Goal: Task Accomplishment & Management: Manage account settings

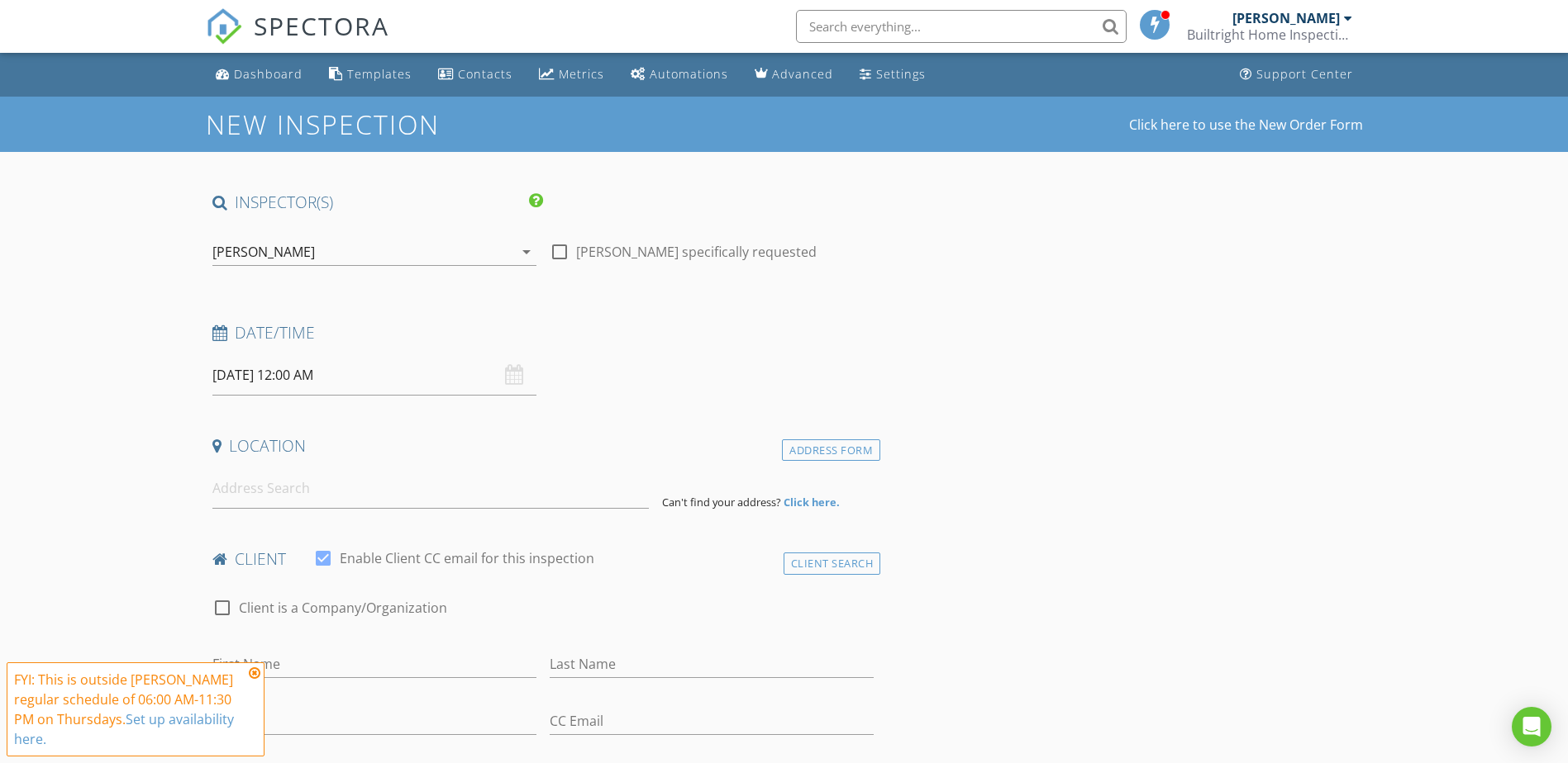
click at [414, 375] on input "08/28/2025 12:00 AM" at bounding box center [374, 375] width 324 height 40
select select "8"
type input "09/02/2025 12:00 AM"
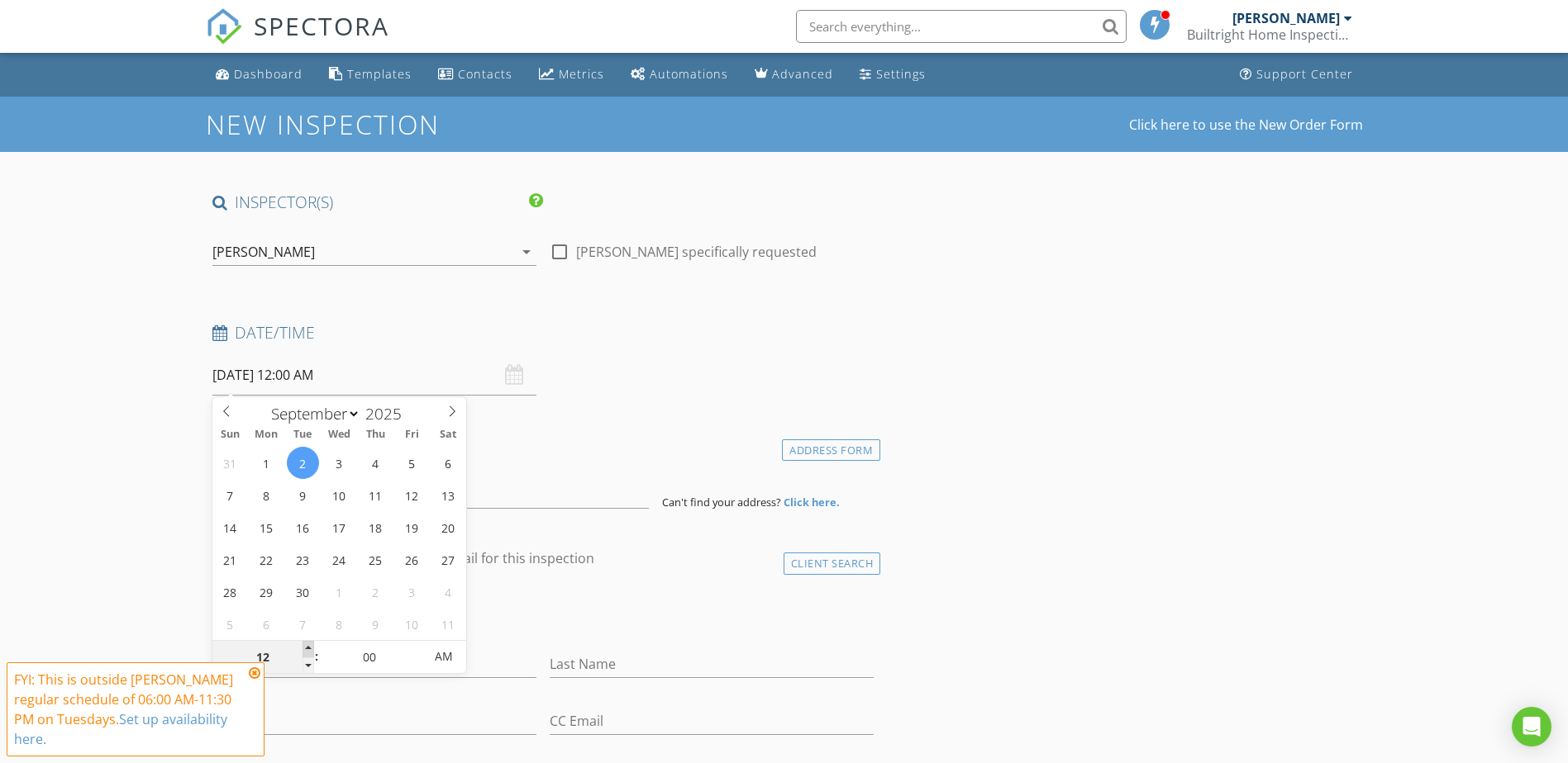
type input "01"
type input "09/02/2025 1:00 AM"
click at [307, 647] on span at bounding box center [308, 649] width 12 height 16
type input "02"
type input "09/02/2025 2:00 AM"
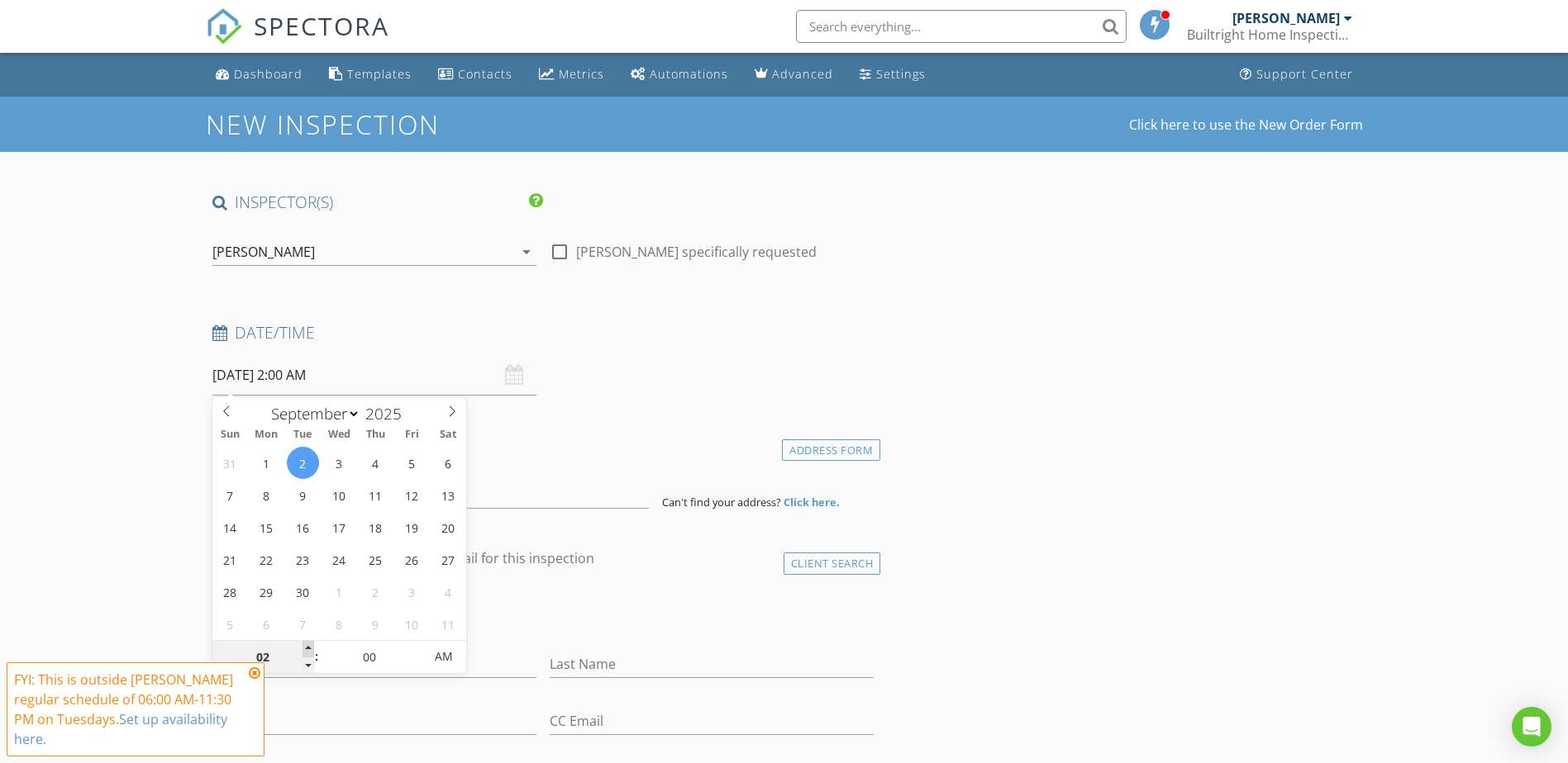
click at [307, 647] on span at bounding box center [308, 649] width 12 height 16
type input "03"
type input "09/02/2025 3:00 AM"
click at [307, 647] on span at bounding box center [308, 649] width 12 height 16
type input "04"
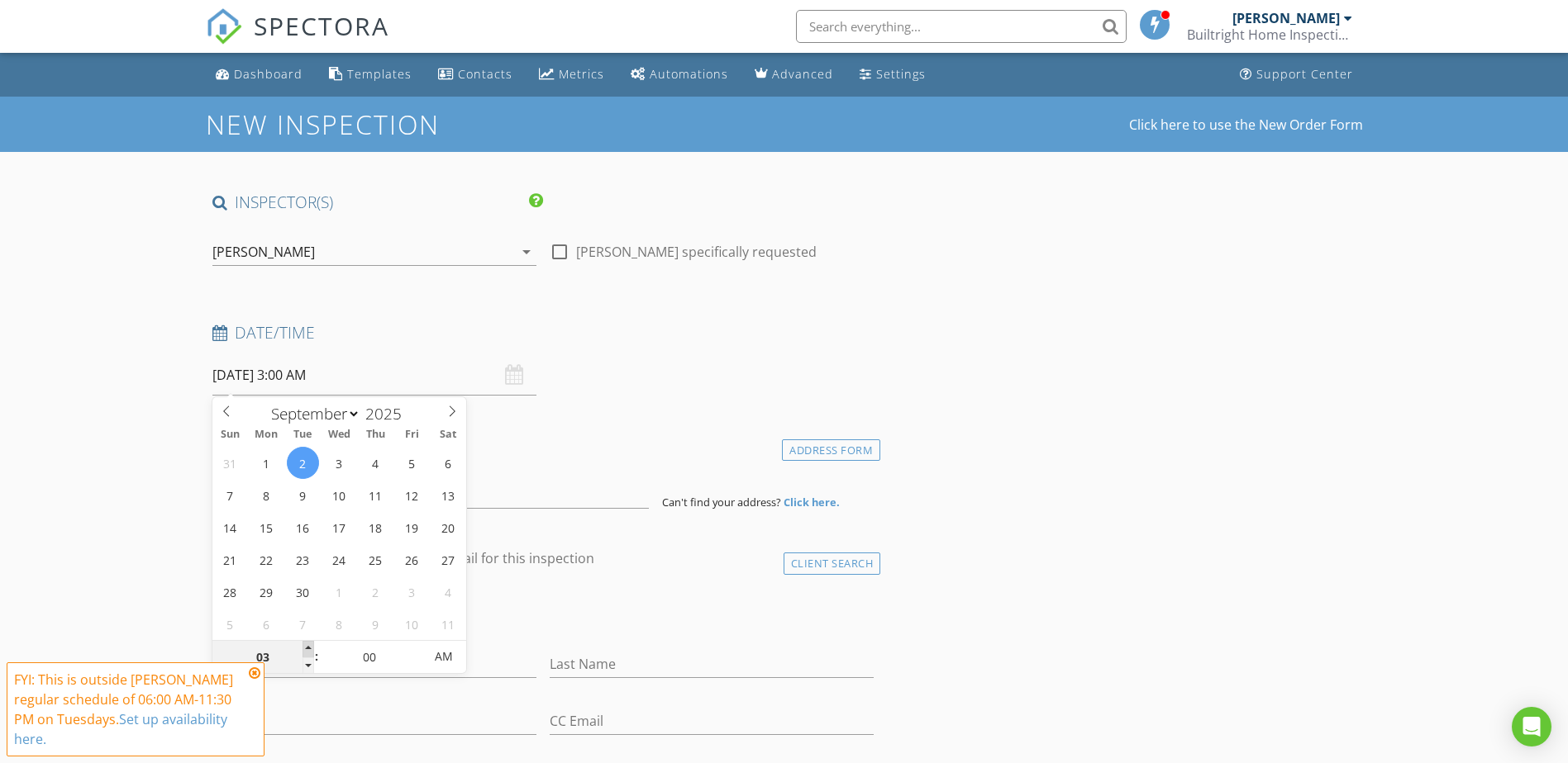
type input "09/02/2025 4:00 AM"
click at [307, 647] on span at bounding box center [308, 649] width 12 height 16
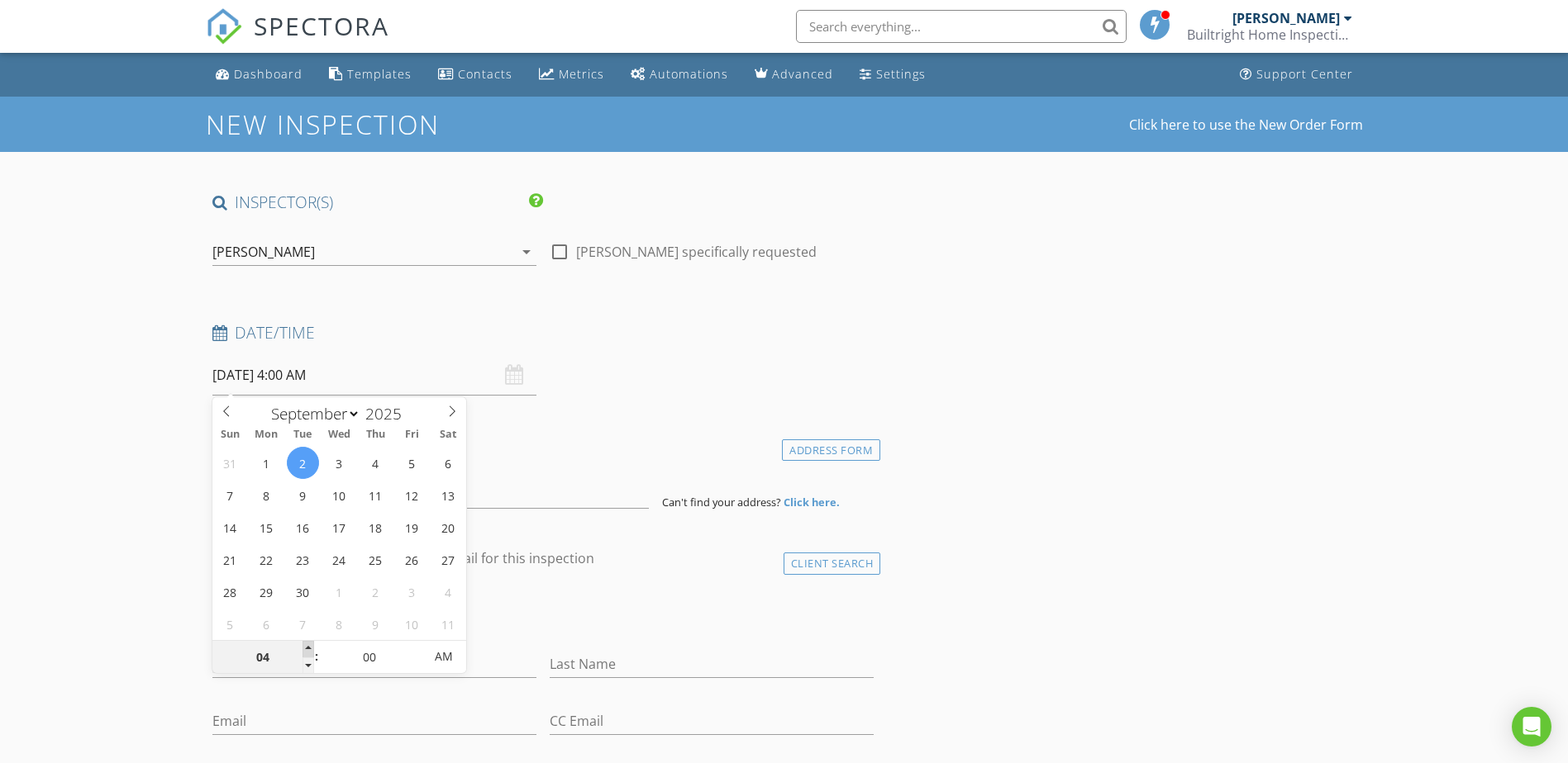
type input "05"
type input "09/02/2025 5:00 AM"
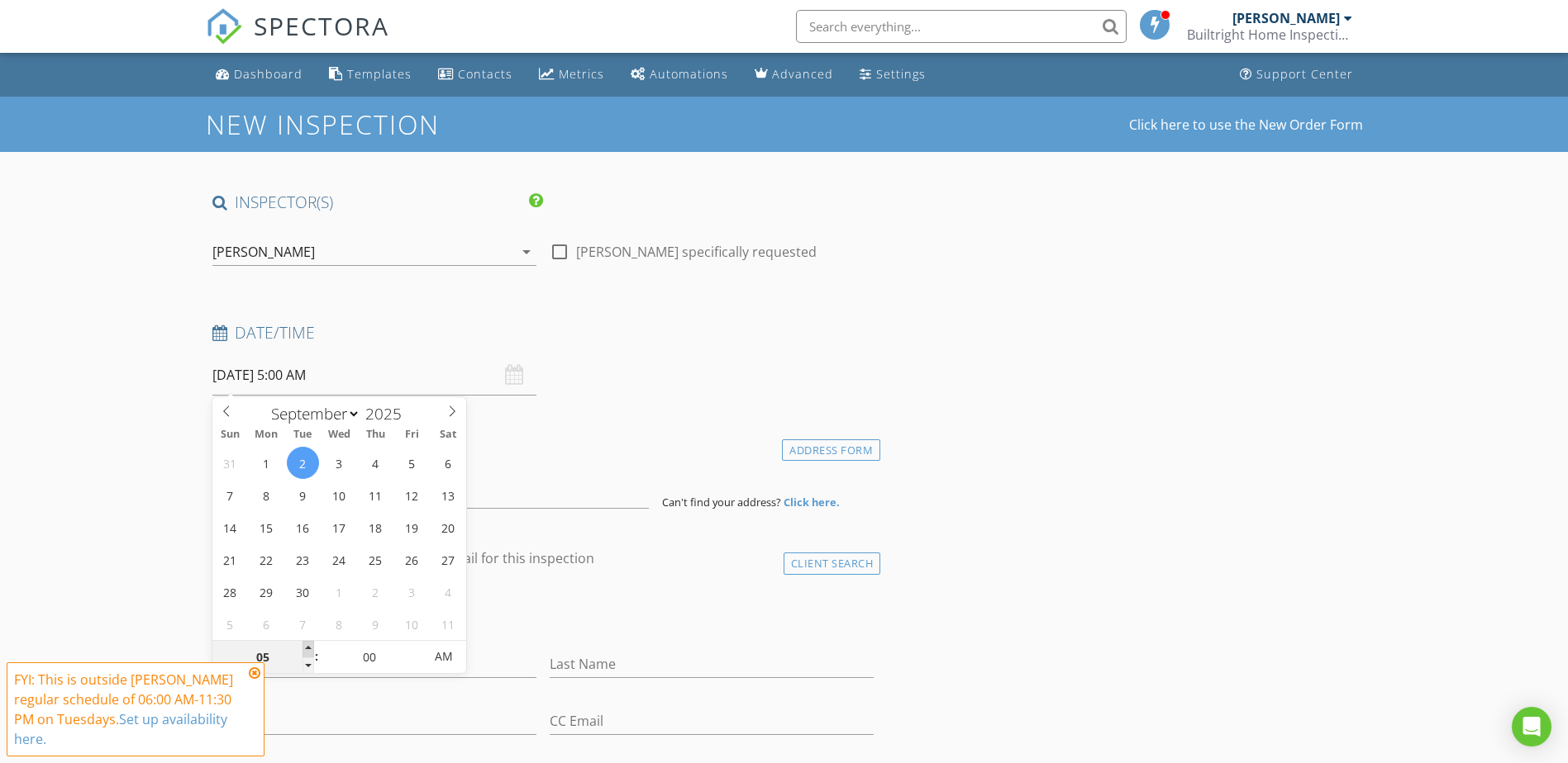
click at [307, 647] on span at bounding box center [308, 649] width 12 height 16
type input "06"
type input "09/02/2025 6:00 AM"
click at [307, 647] on span at bounding box center [308, 649] width 12 height 16
type input "07"
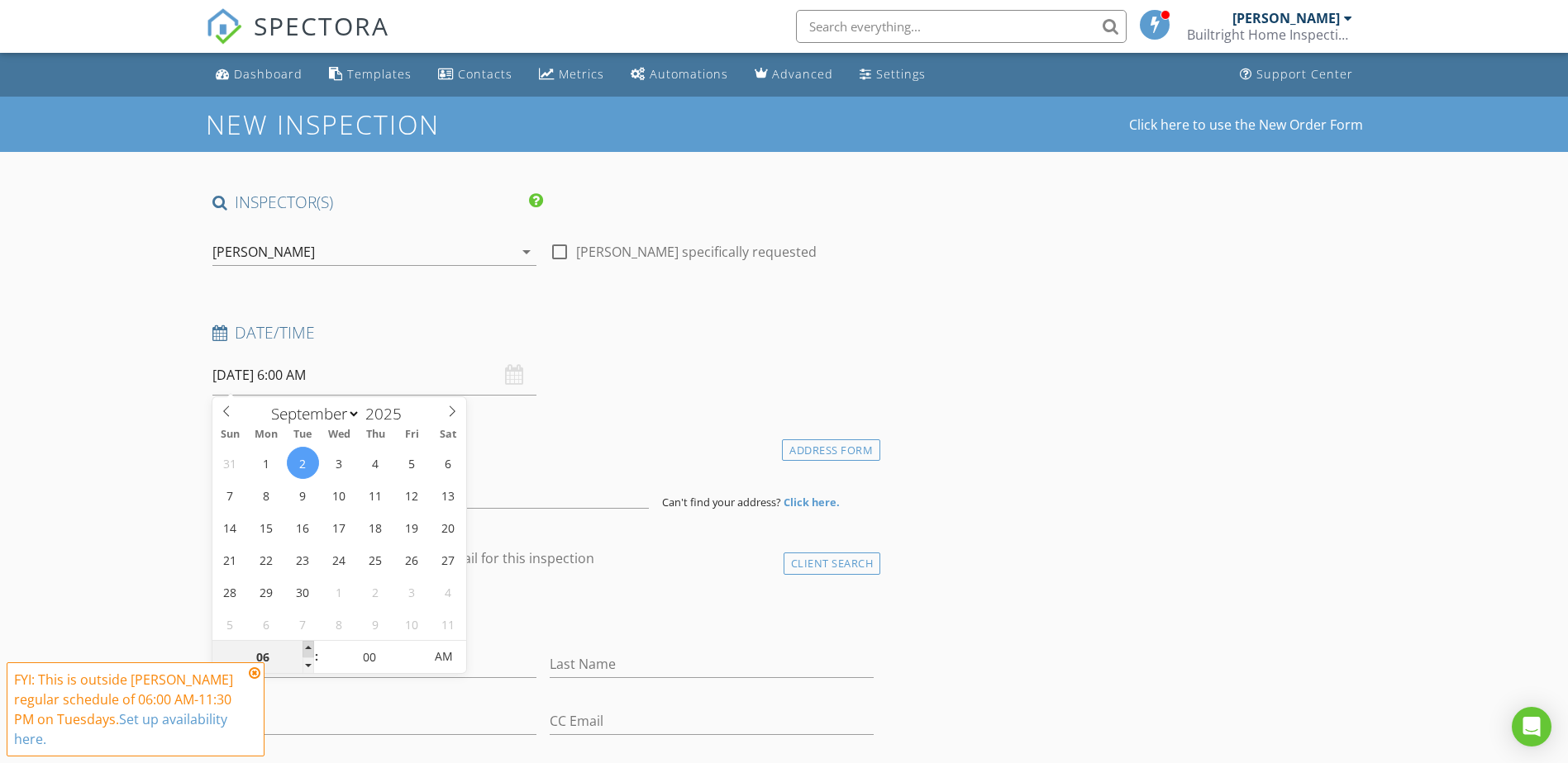
type input "09/02/2025 7:00 AM"
click at [307, 647] on span at bounding box center [308, 649] width 12 height 16
type input "08"
type input "09/02/2025 8:00 AM"
click at [307, 647] on span at bounding box center [308, 649] width 12 height 16
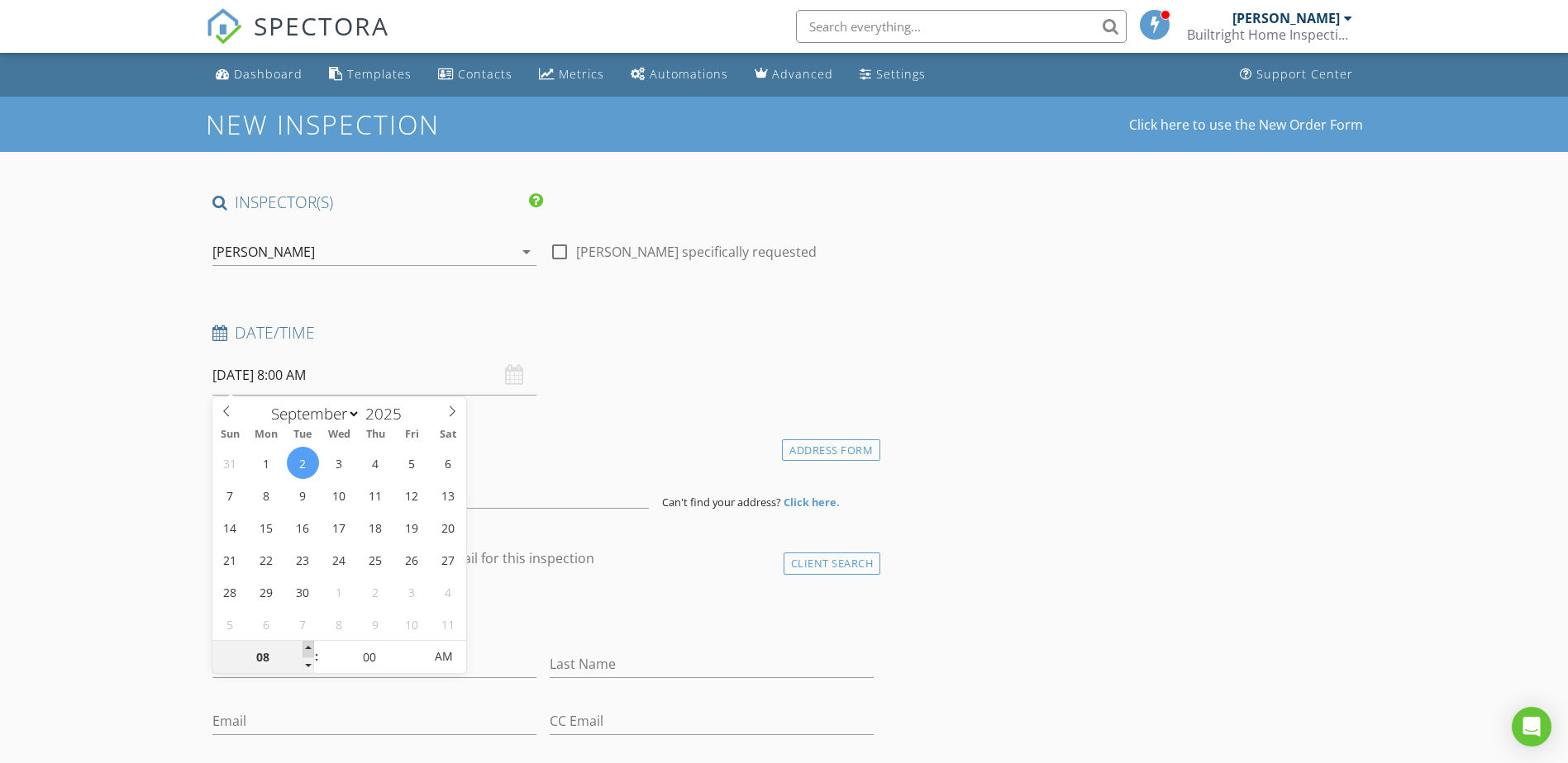
type input "09"
type input "09/02/2025 9:00 AM"
click at [307, 647] on span at bounding box center [308, 649] width 12 height 16
type input "08"
type input "09/02/2025 8:00 AM"
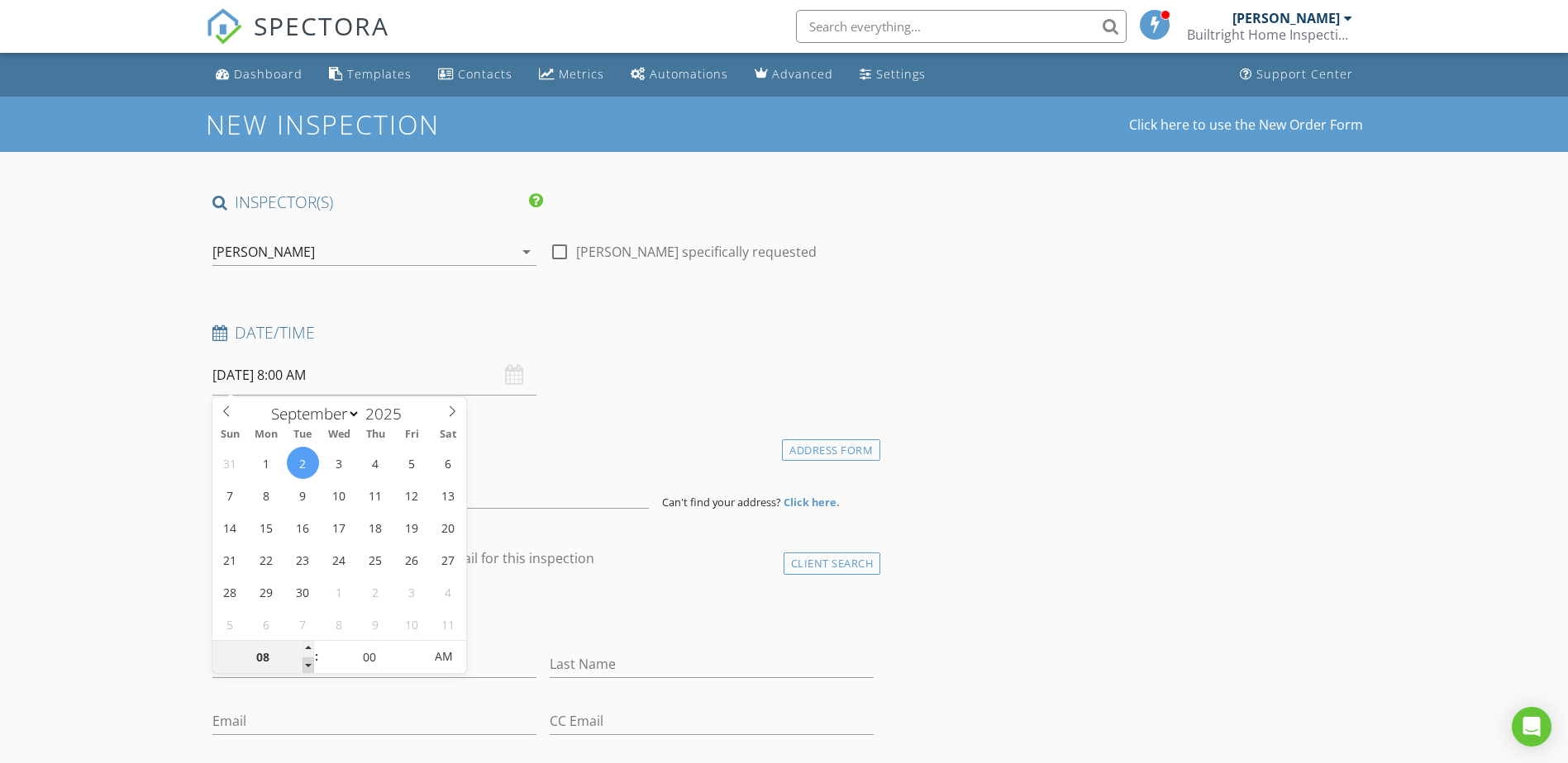
click at [303, 666] on span at bounding box center [308, 666] width 12 height 16
type input "05"
type input "09/02/2025 8:05 AM"
click at [414, 648] on span at bounding box center [415, 649] width 12 height 16
type input "10"
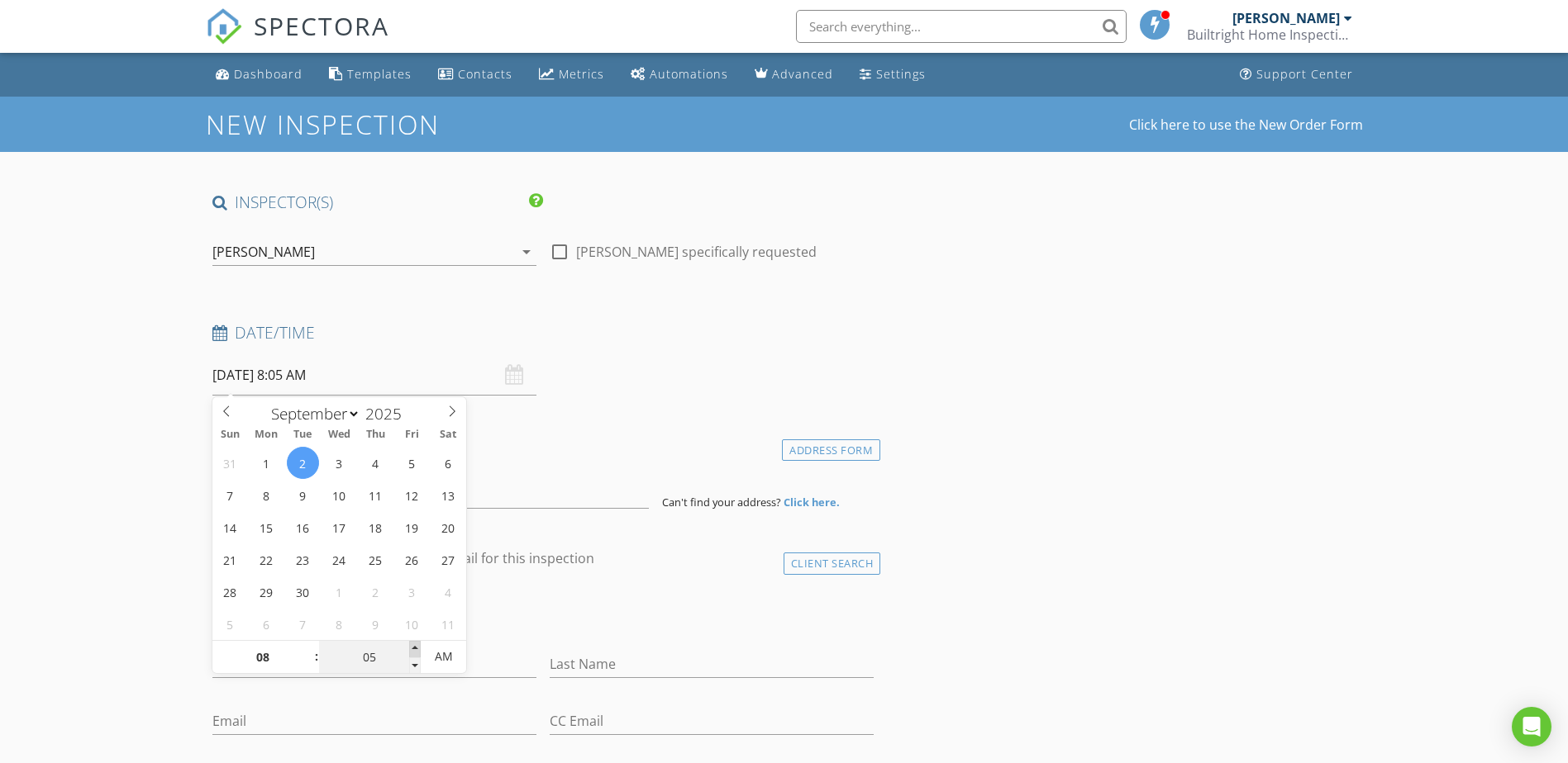
type input "09/02/2025 8:10 AM"
click at [414, 648] on span at bounding box center [415, 649] width 12 height 16
type input "15"
type input "09/02/2025 8:15 AM"
click at [414, 648] on span at bounding box center [415, 649] width 12 height 16
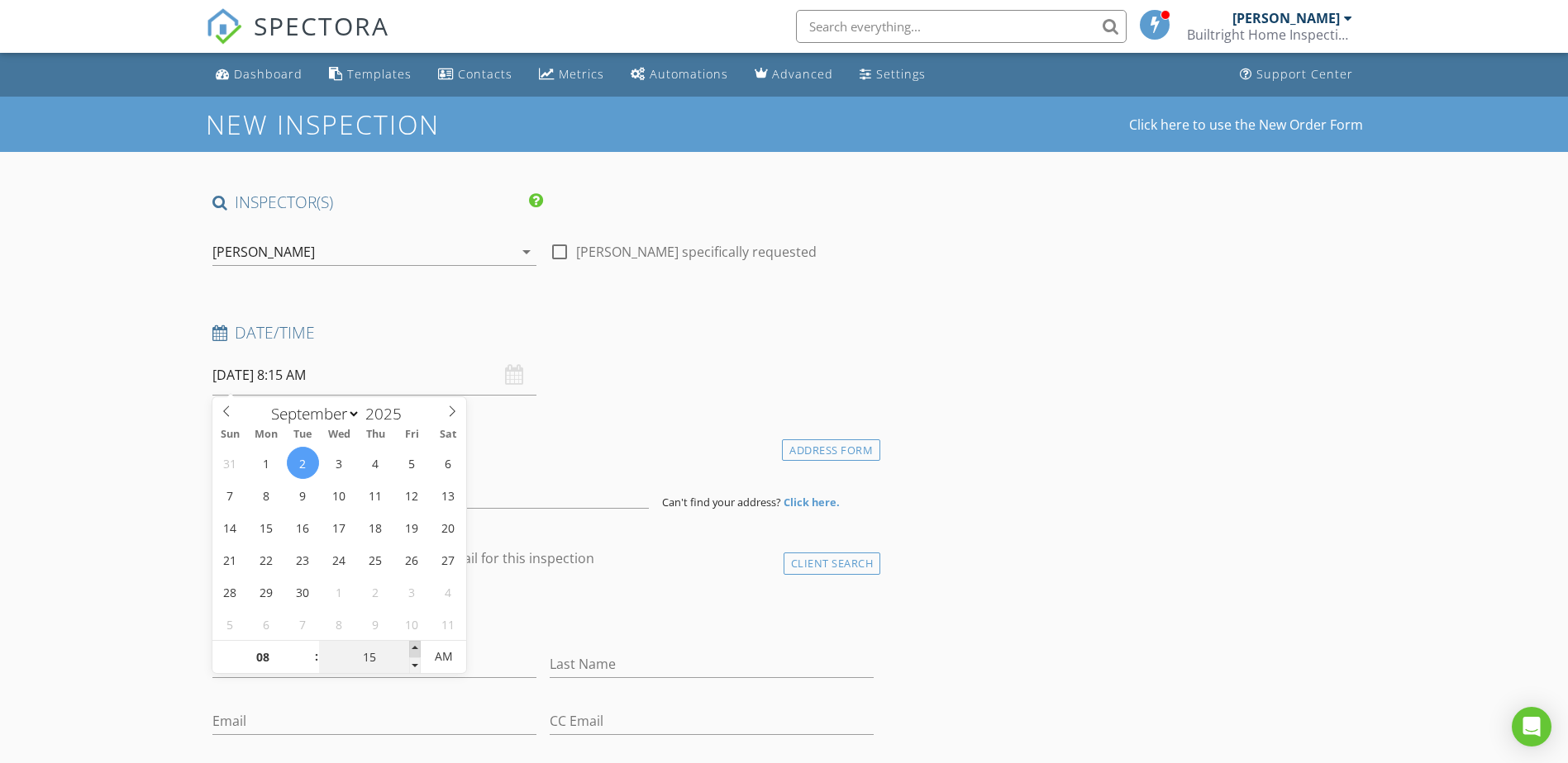
type input "20"
type input "09/02/2025 8:20 AM"
click at [414, 648] on span at bounding box center [415, 649] width 12 height 16
type input "25"
type input "09/02/2025 8:25 AM"
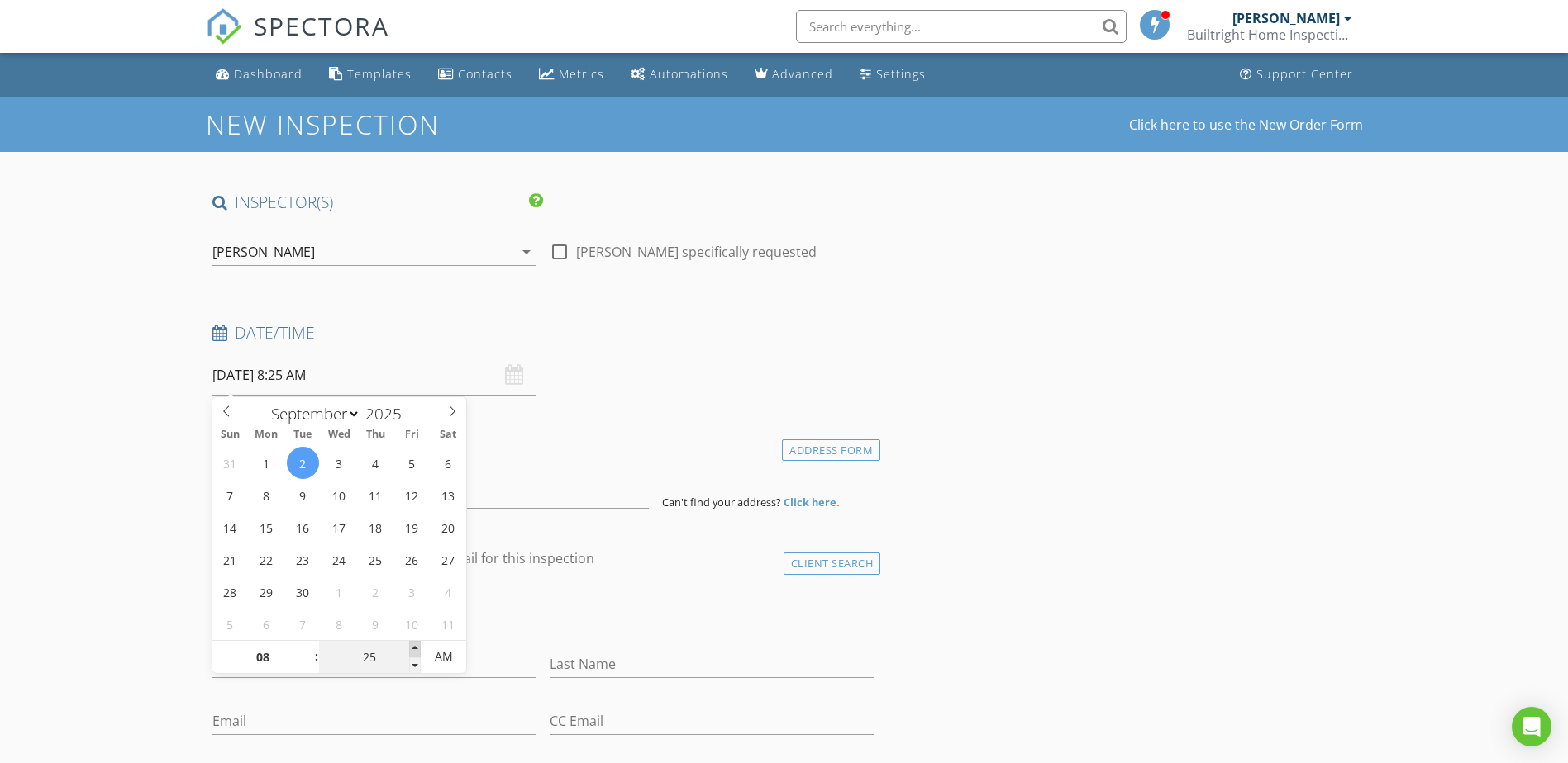
click at [414, 648] on span at bounding box center [415, 649] width 12 height 16
type input "30"
type input "09/02/2025 8:30 AM"
click at [414, 648] on span at bounding box center [415, 649] width 12 height 16
click at [580, 604] on div "check_box_outline_blank Client is a Company/Organization" at bounding box center [543, 616] width 662 height 43
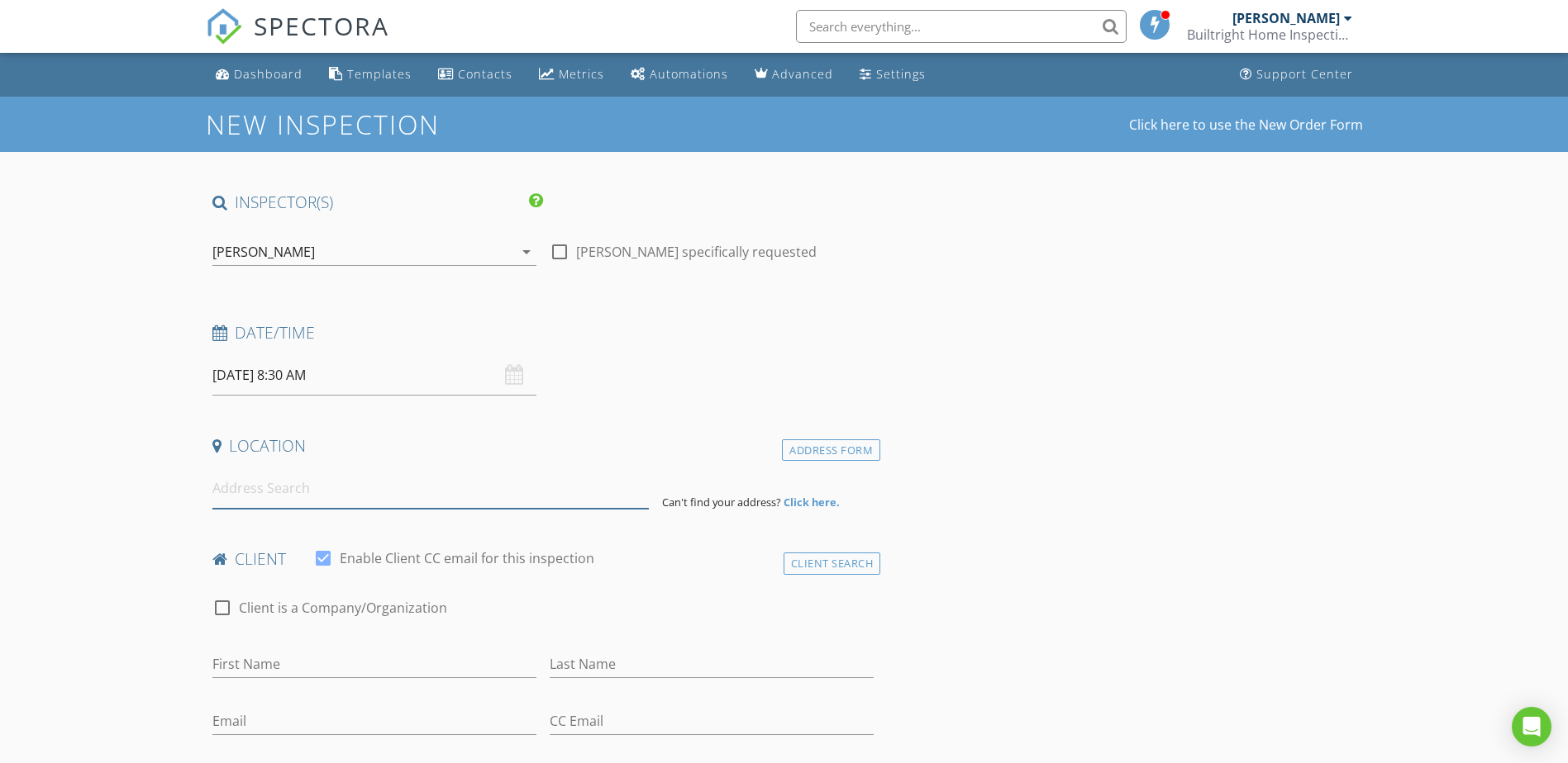
click at [318, 486] on input at bounding box center [431, 488] width 437 height 40
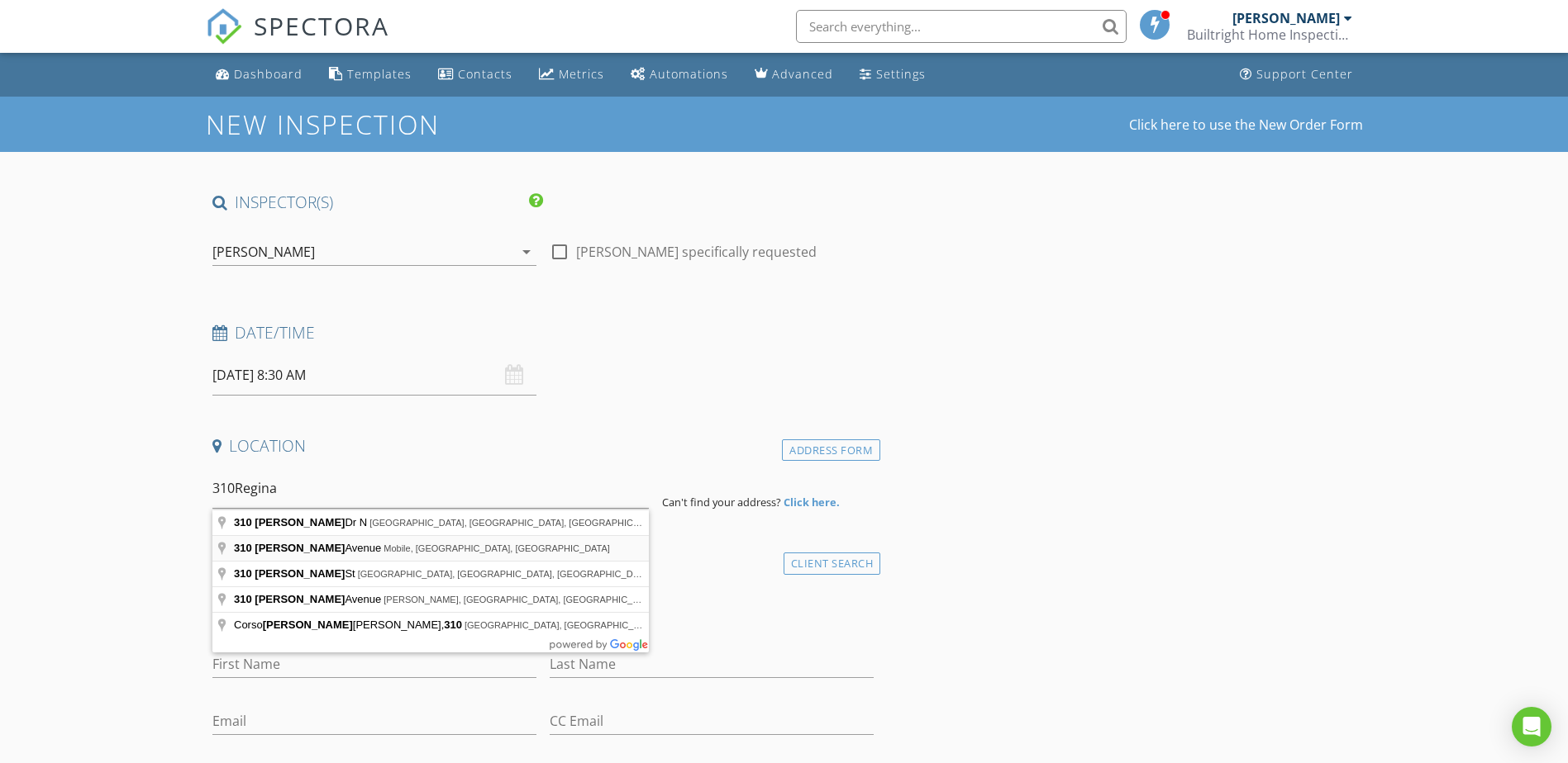
type input "310 Regina Avenue, Mobile, AL, USA"
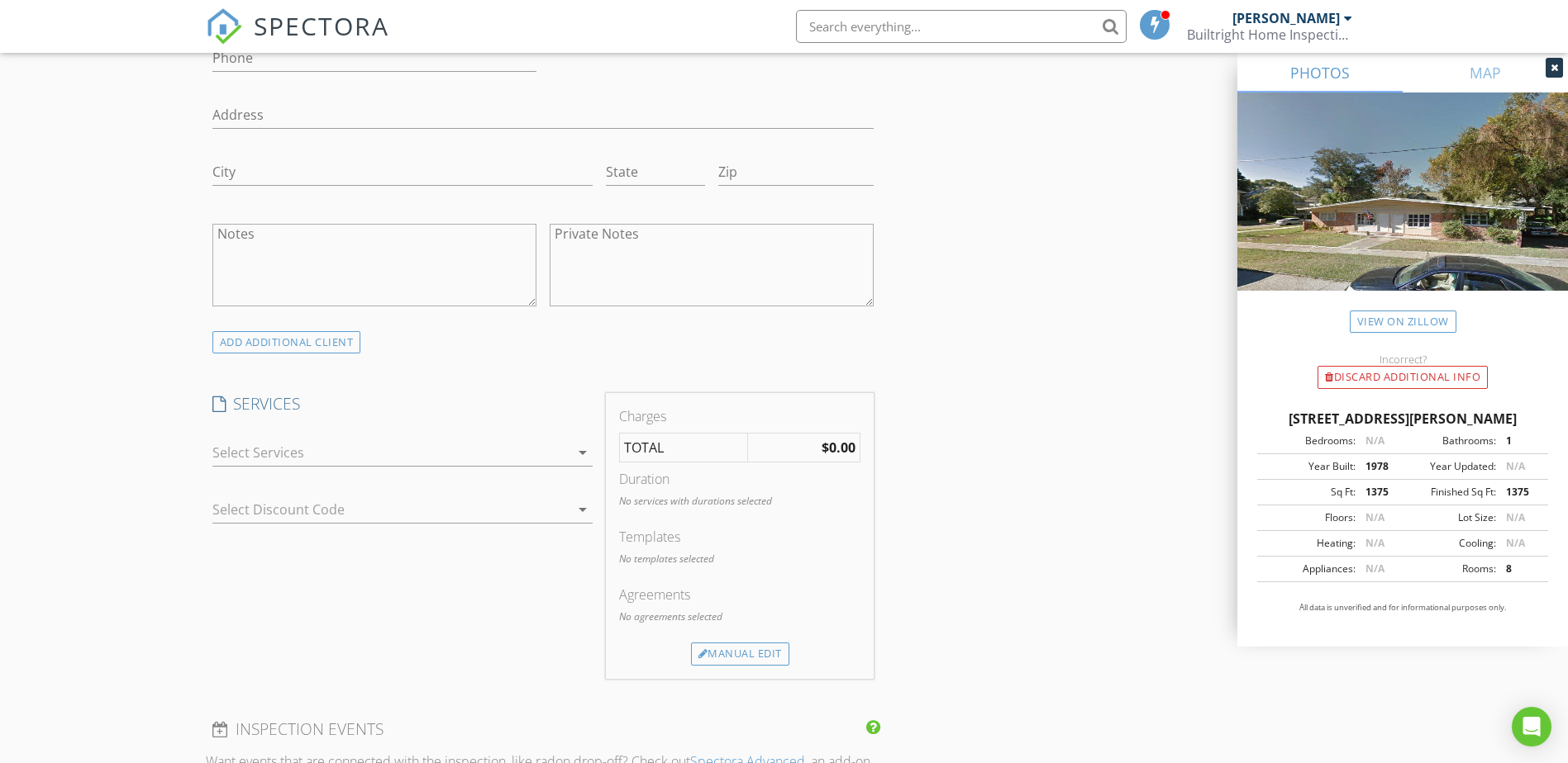
scroll to position [1074, 0]
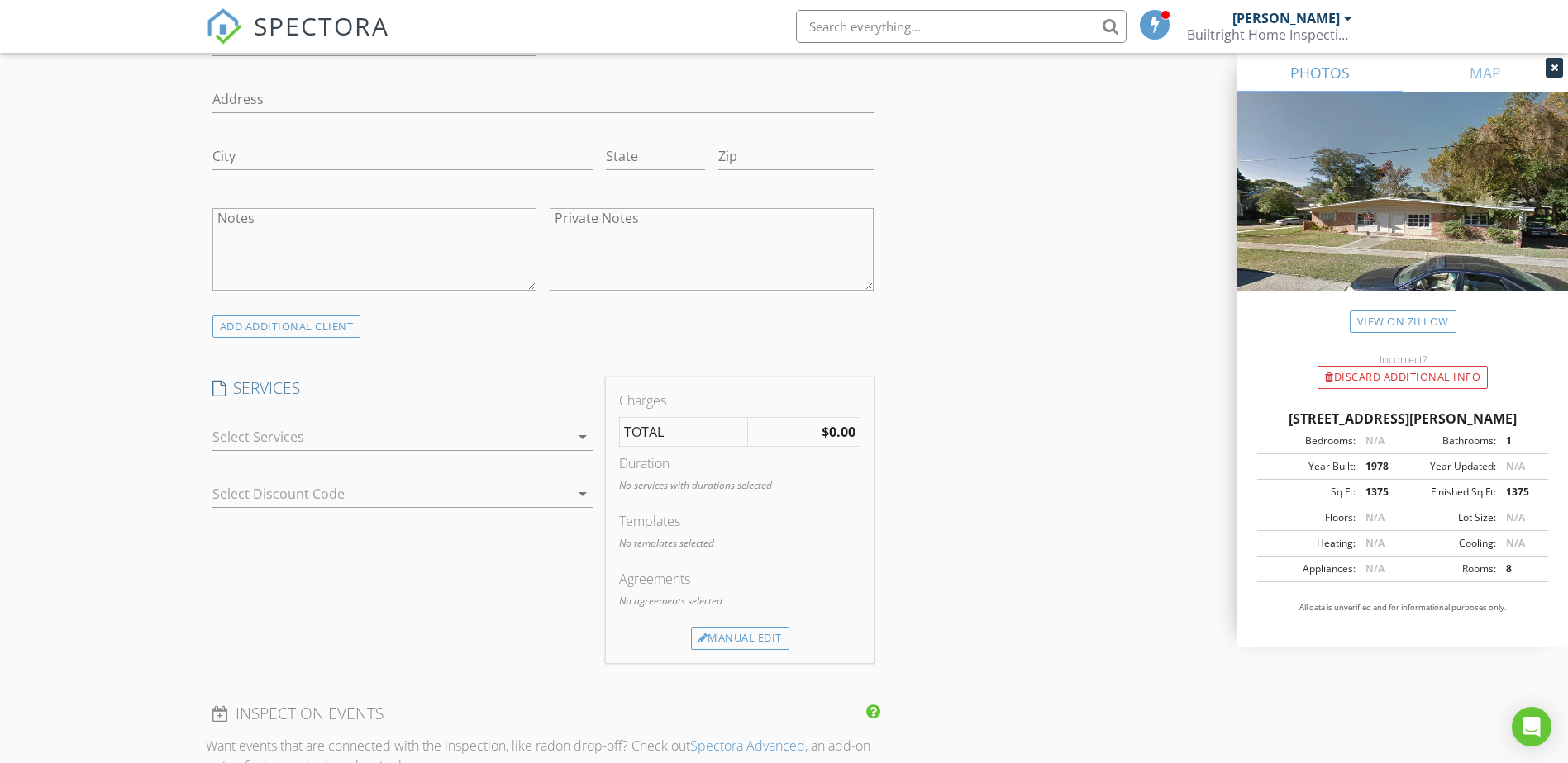
click at [297, 428] on div at bounding box center [391, 436] width 357 height 26
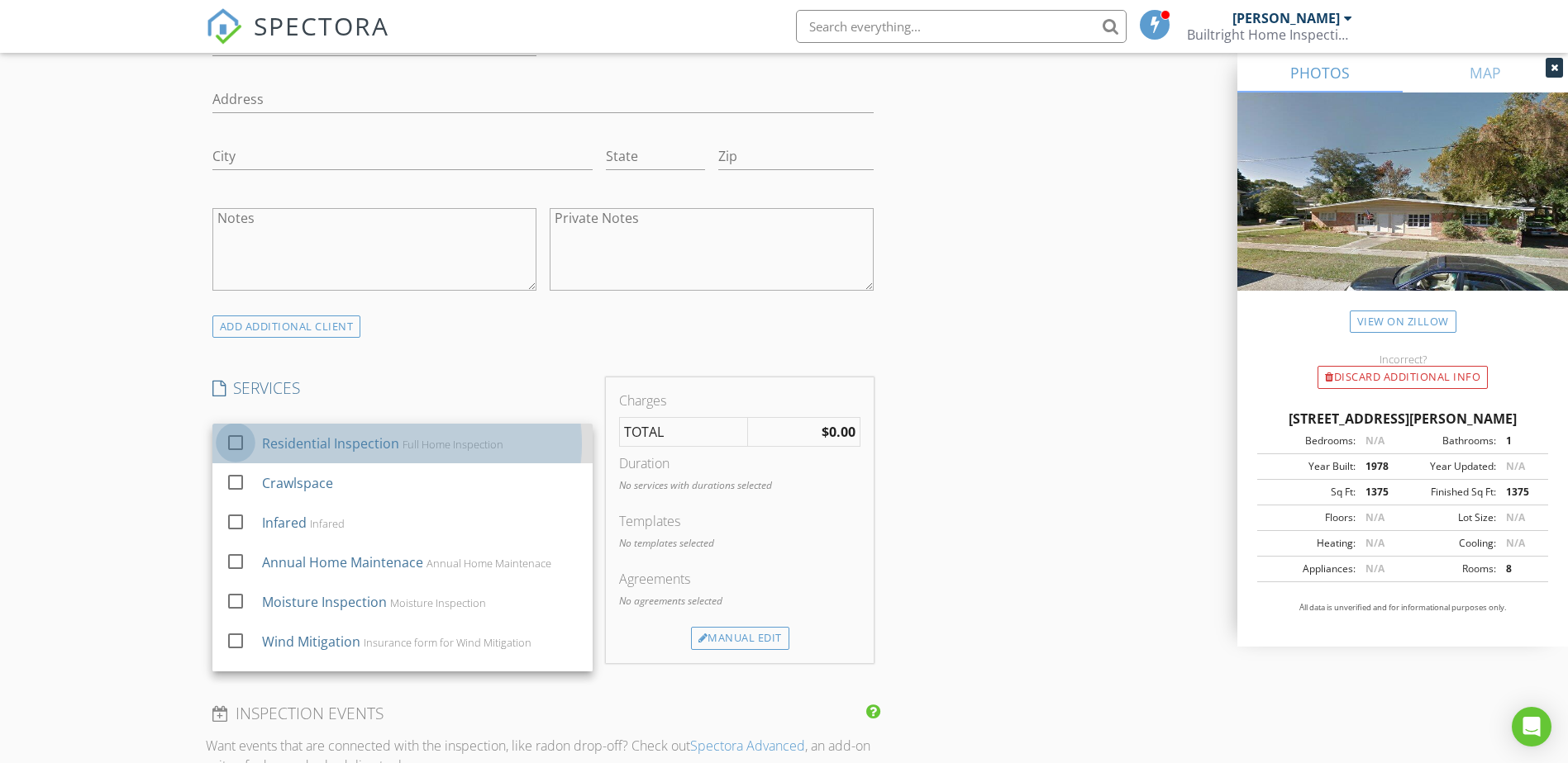
click at [233, 446] on div at bounding box center [236, 443] width 28 height 28
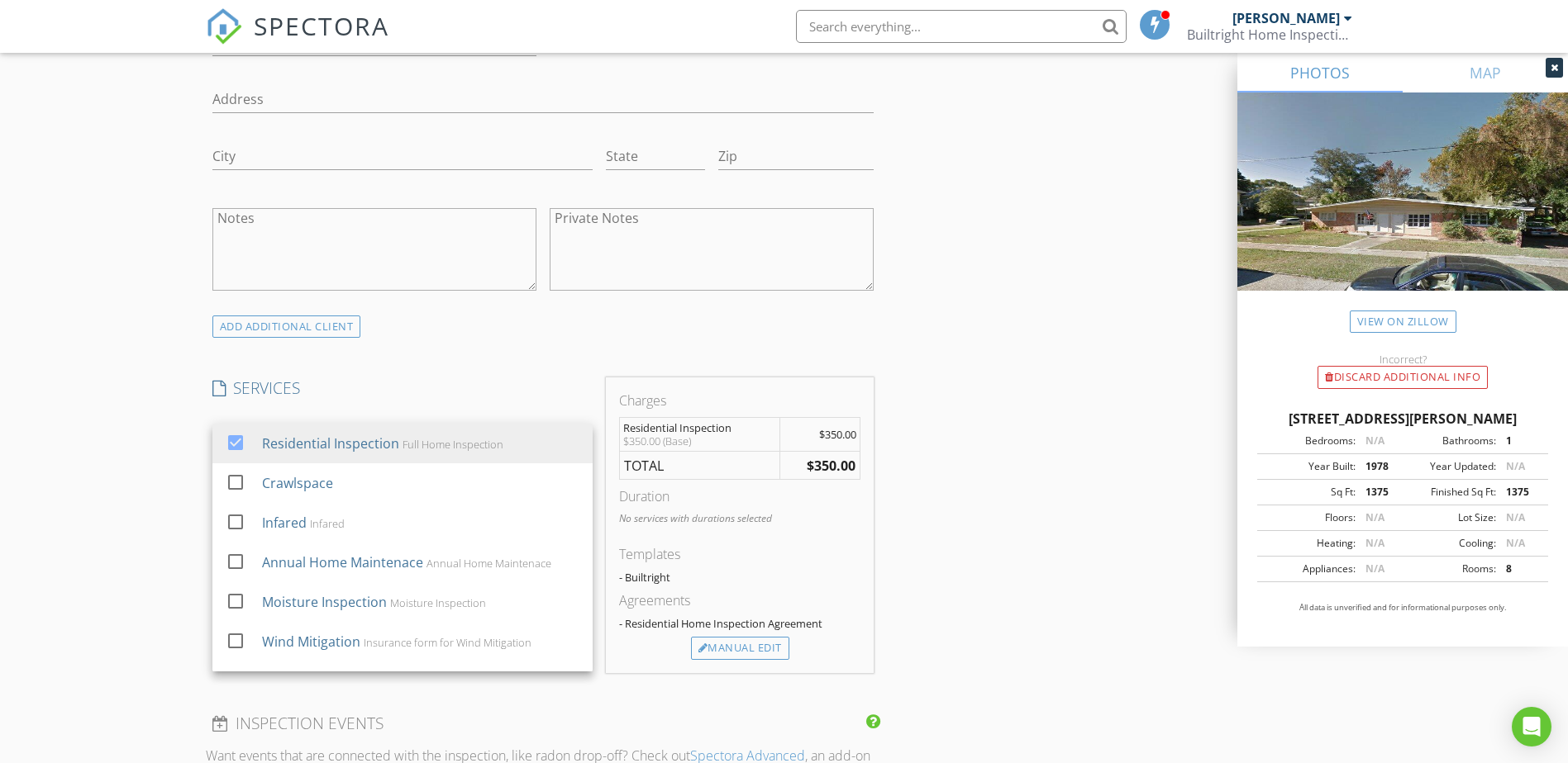
click at [934, 535] on div "INSPECTOR(S) check_box Lisa Memmolo PRIMARY Lisa Memmolo arrow_drop_down check_…" at bounding box center [784, 497] width 1157 height 2761
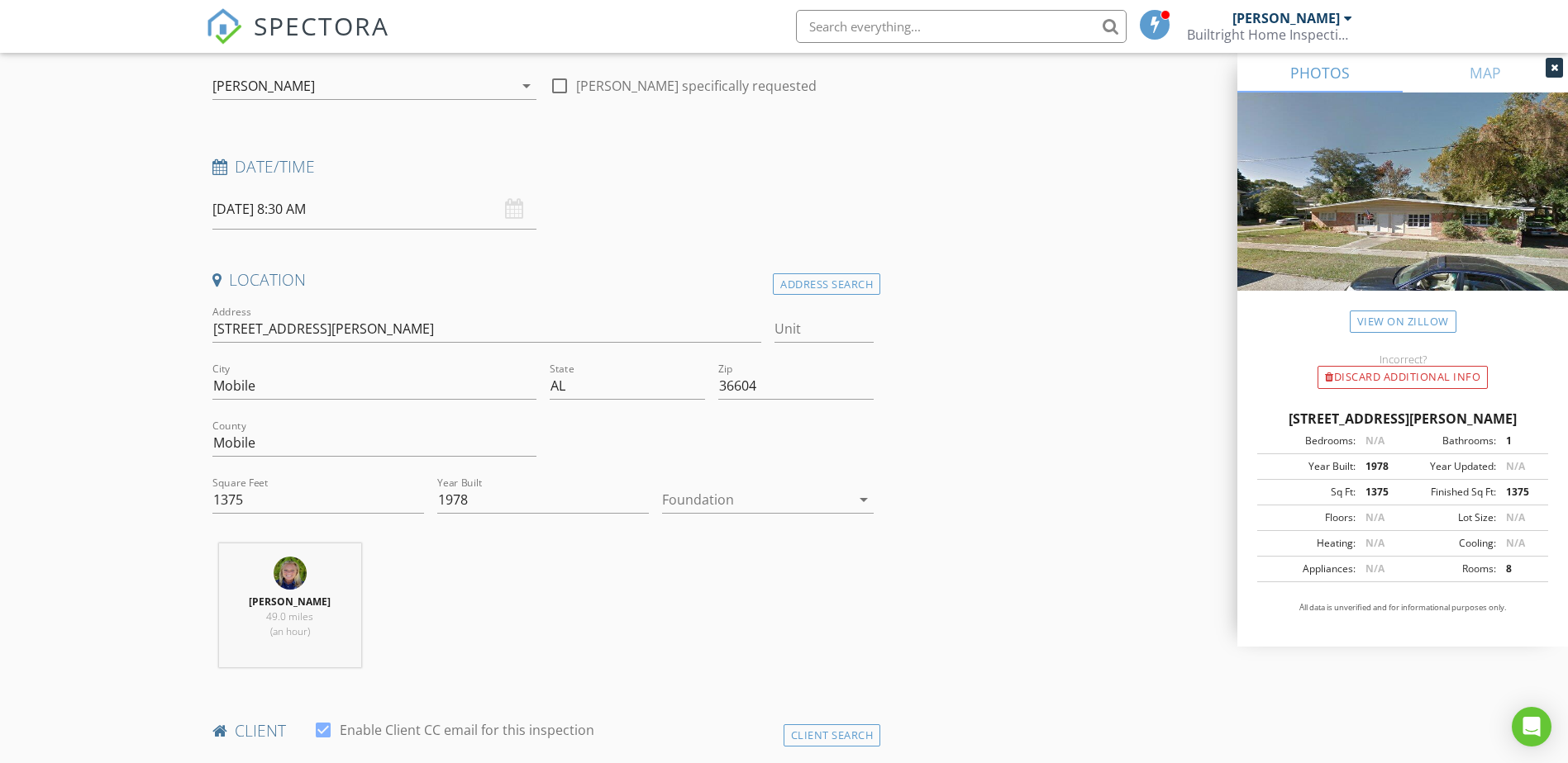
scroll to position [165, 0]
click at [783, 503] on div at bounding box center [756, 500] width 188 height 26
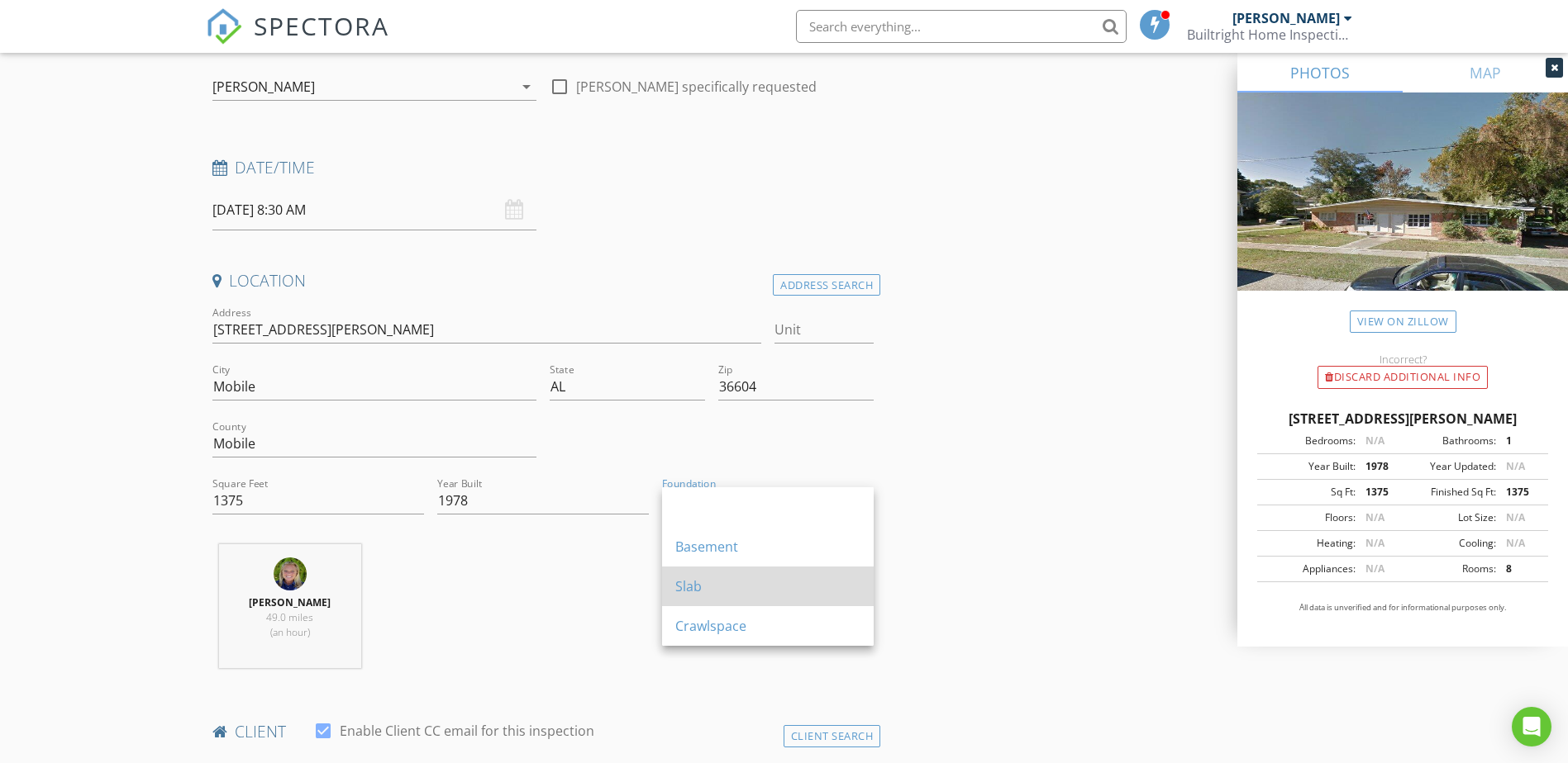
click at [713, 589] on div "Slab" at bounding box center [768, 587] width 185 height 20
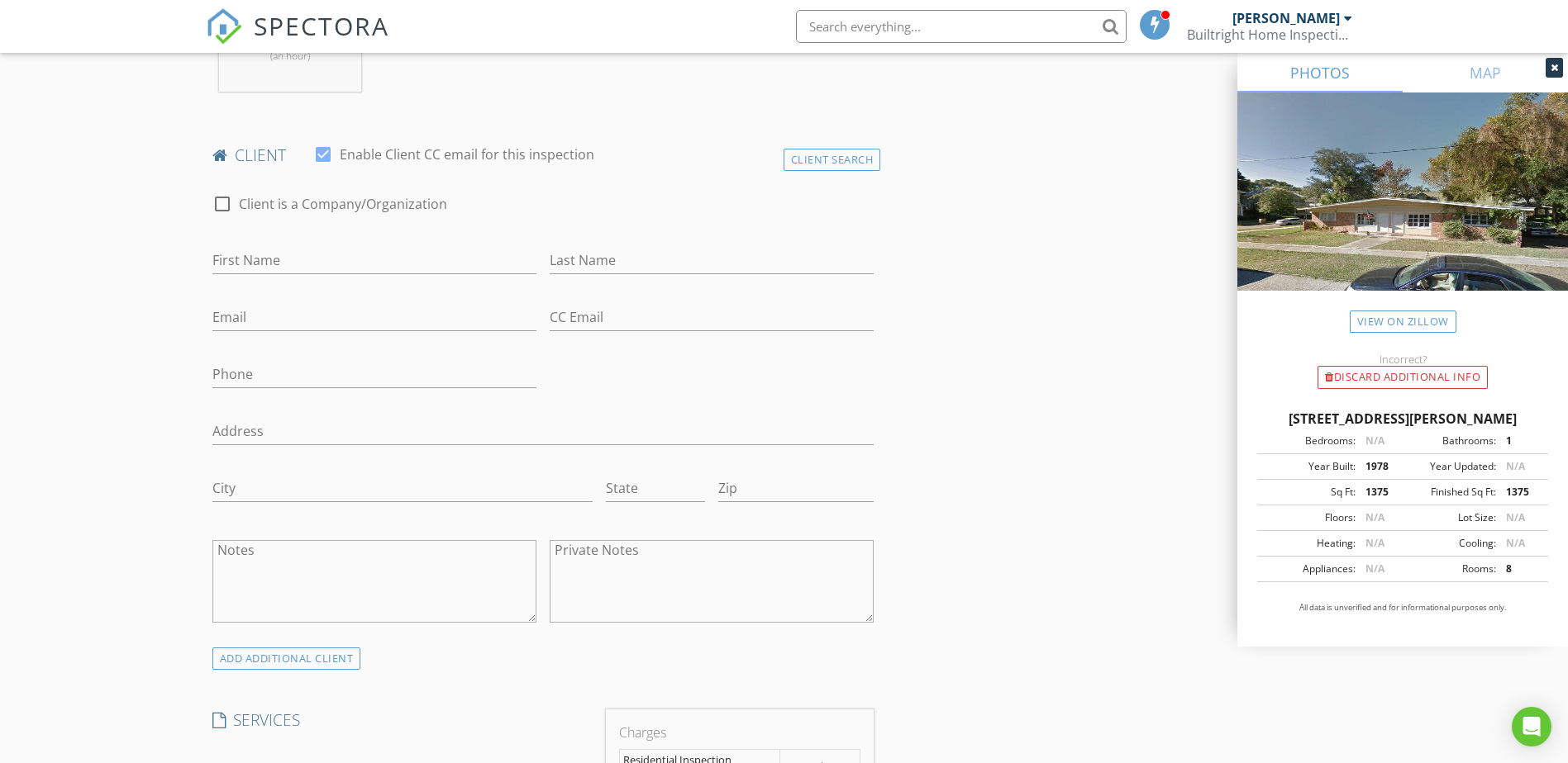
scroll to position [744, 0]
click at [282, 245] on div "First Name" at bounding box center [374, 262] width 324 height 54
drag, startPoint x: 282, startPoint y: 251, endPoint x: 300, endPoint y: 263, distance: 21.6
click at [291, 258] on input "First Name" at bounding box center [374, 259] width 324 height 27
type input "Morgan"
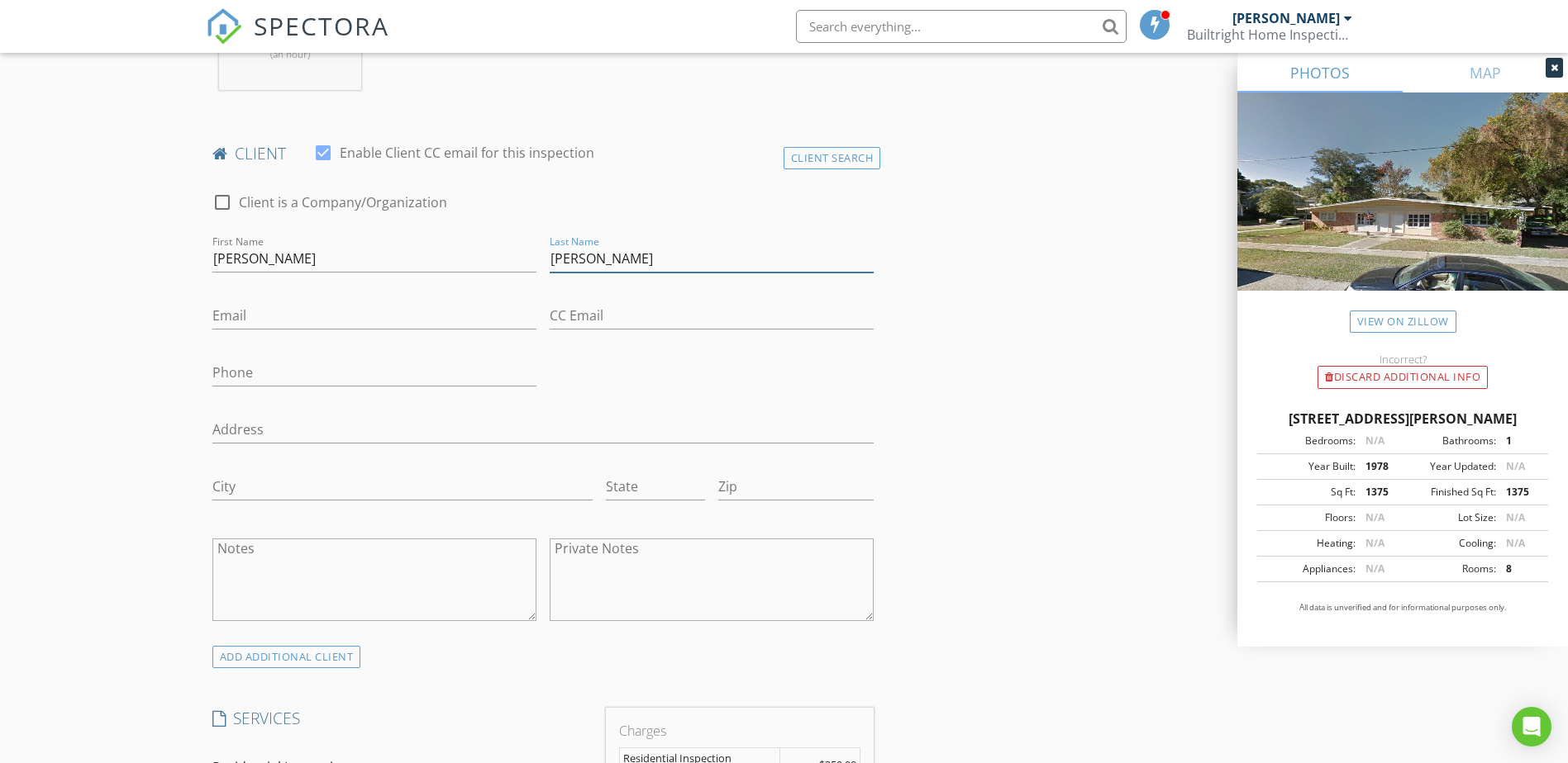
type input "Harlan"
type input "morganrharland@gmail.com"
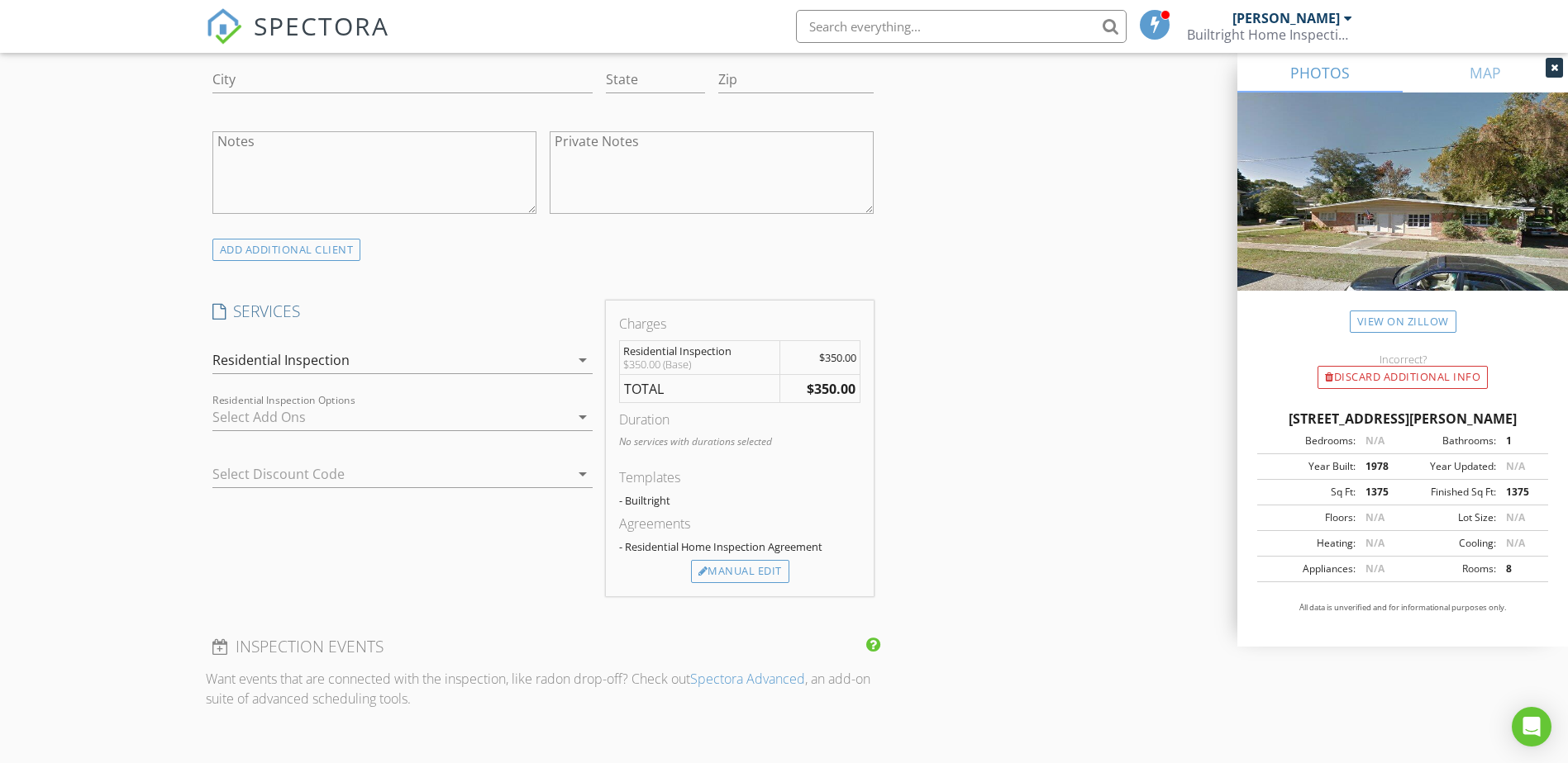
scroll to position [1156, 0]
type input "251-510-8181"
click at [754, 570] on div "Manual Edit" at bounding box center [741, 565] width 99 height 23
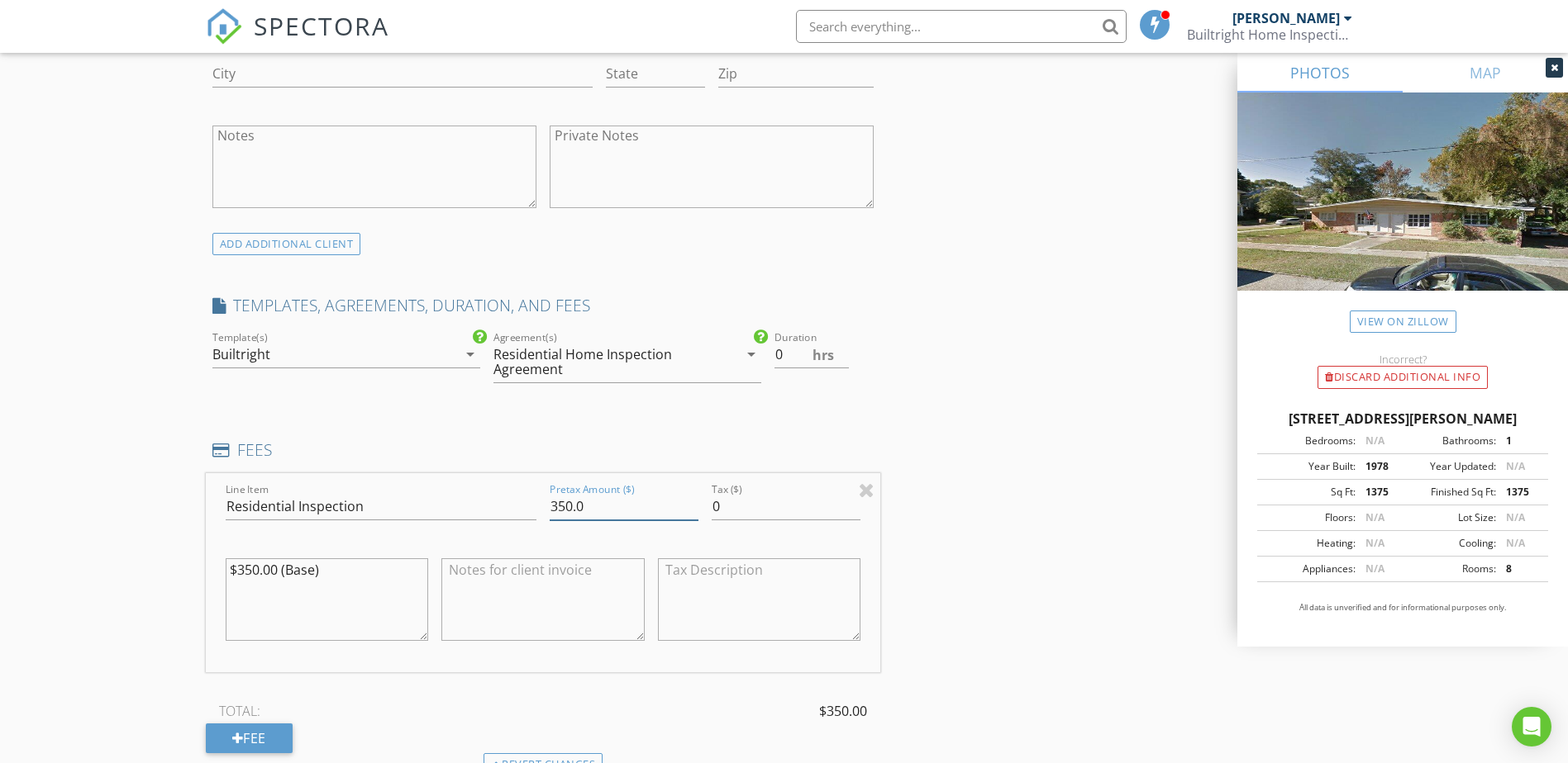
drag, startPoint x: 617, startPoint y: 511, endPoint x: 436, endPoint y: 482, distance: 183.3
click at [567, 498] on input "350.0" at bounding box center [624, 507] width 149 height 27
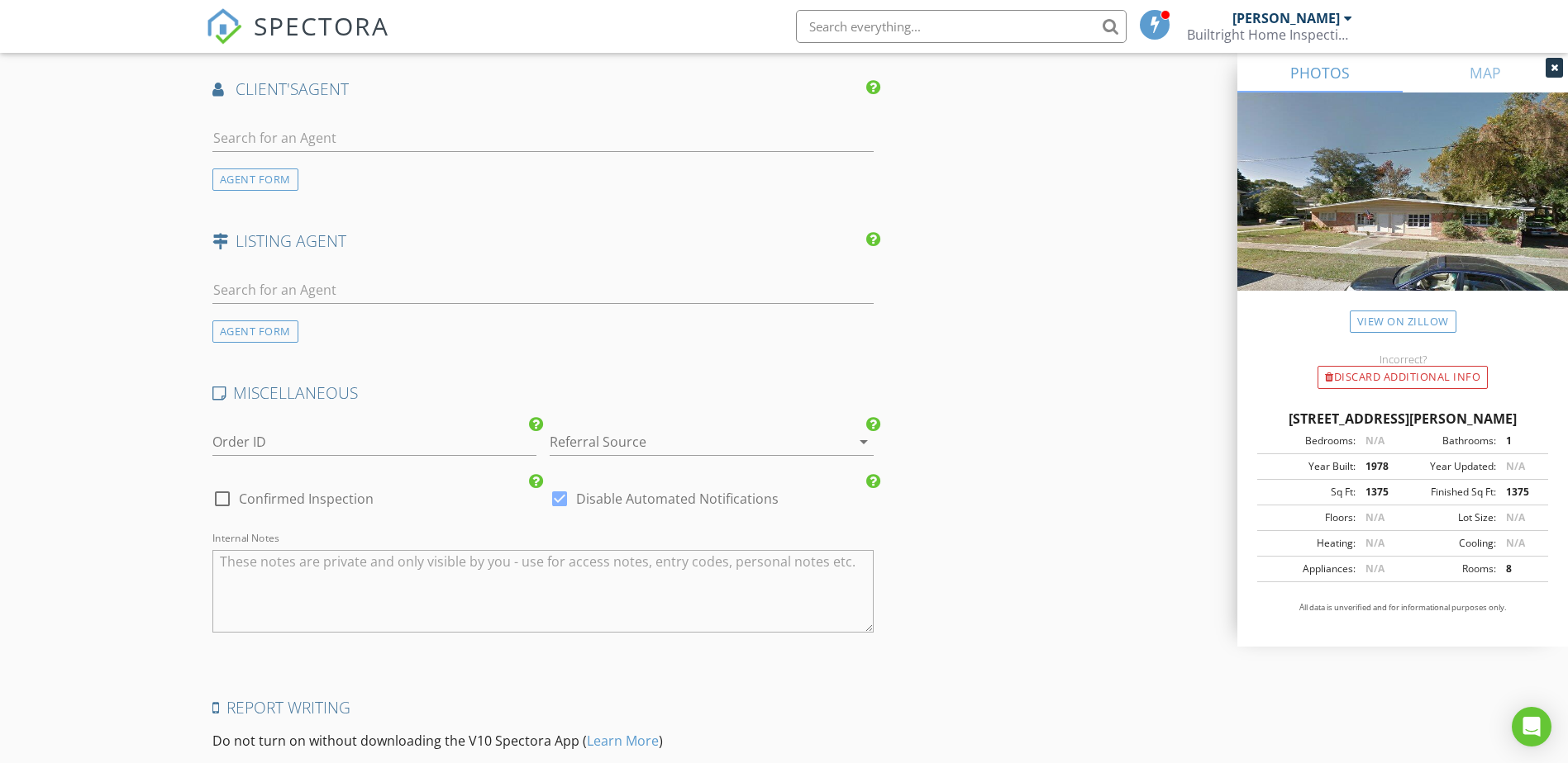
scroll to position [2313, 0]
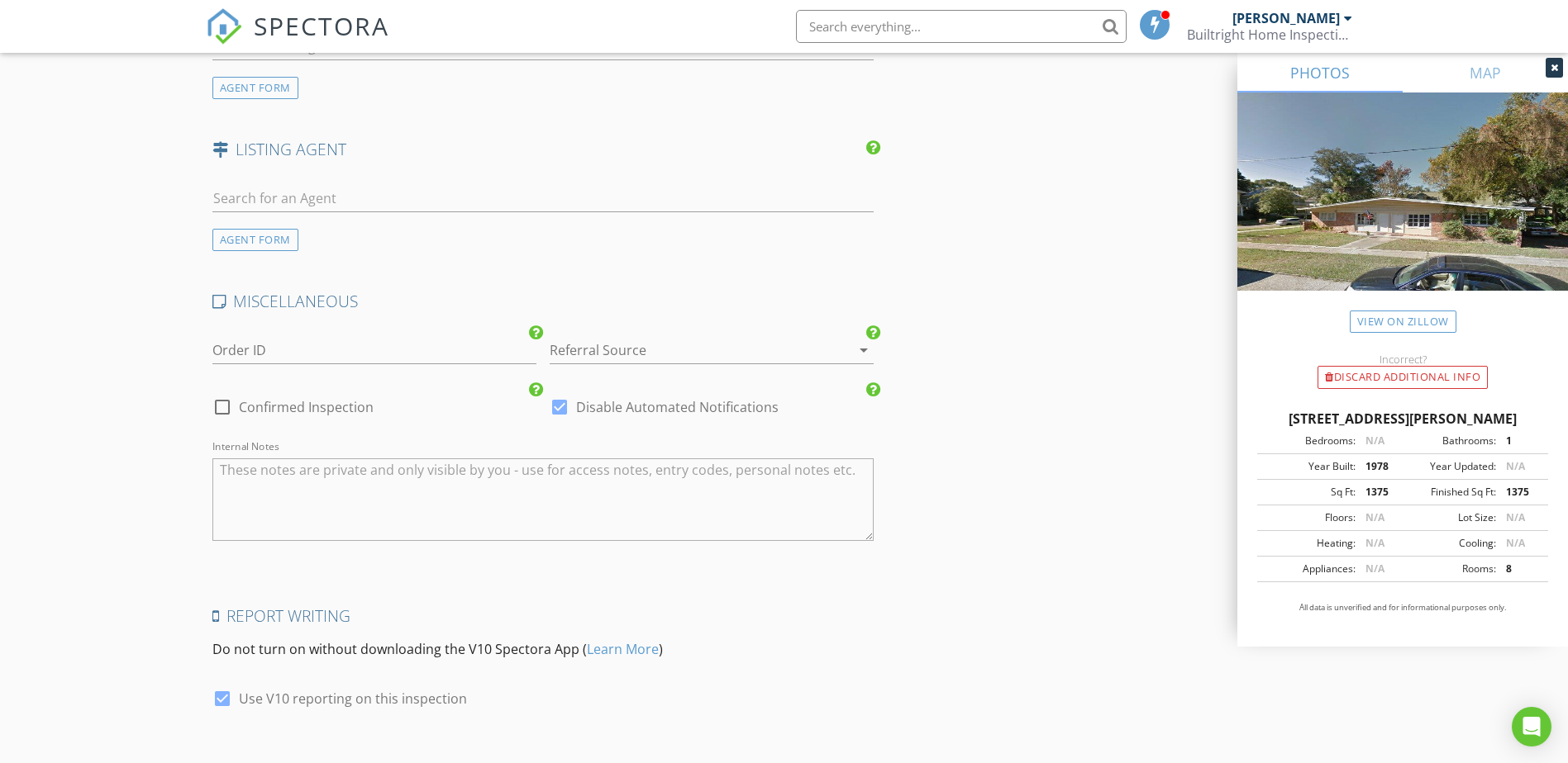
type input "375.00"
click at [604, 343] on div at bounding box center [689, 350] width 278 height 26
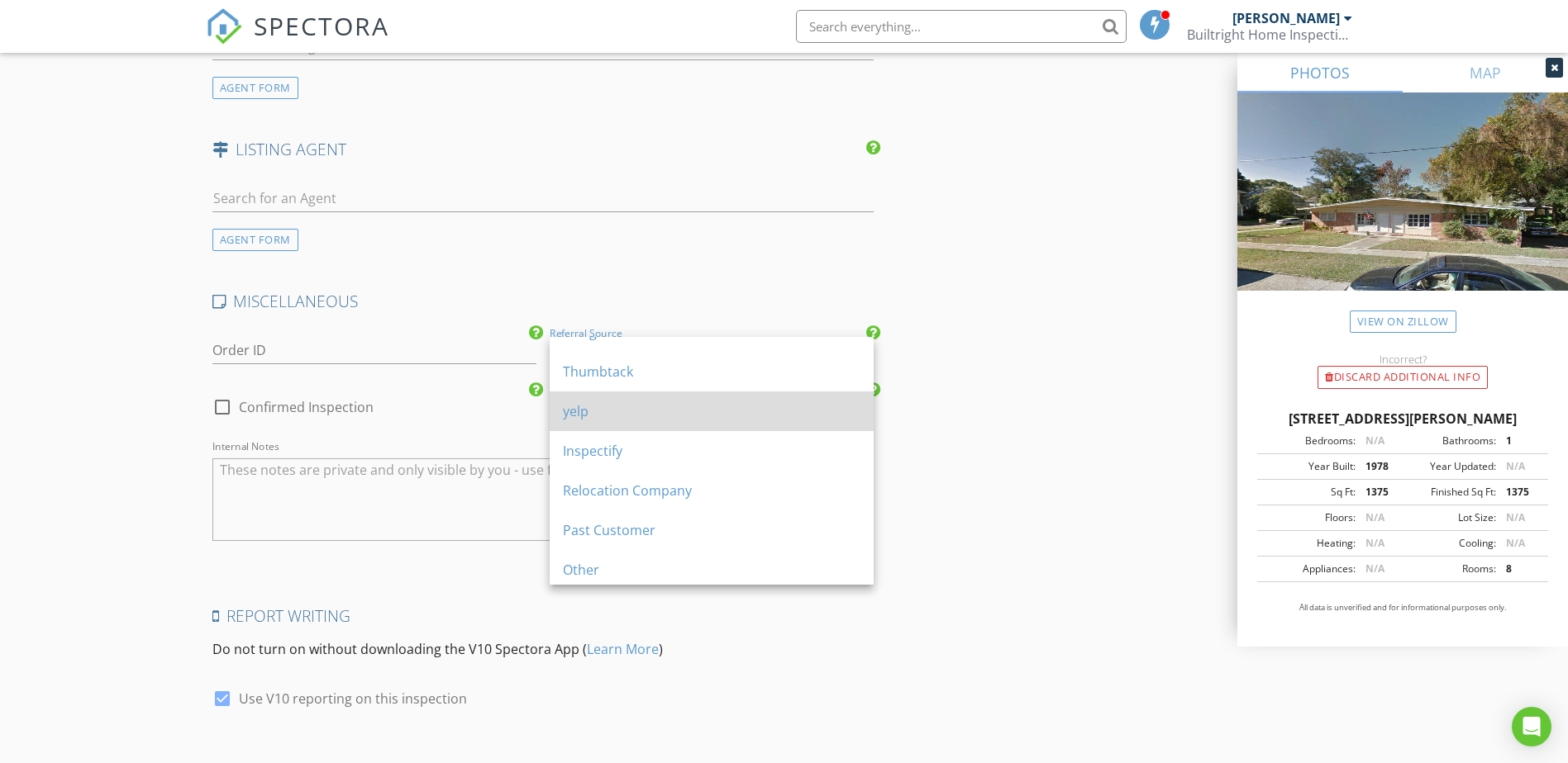
scroll to position [109, 0]
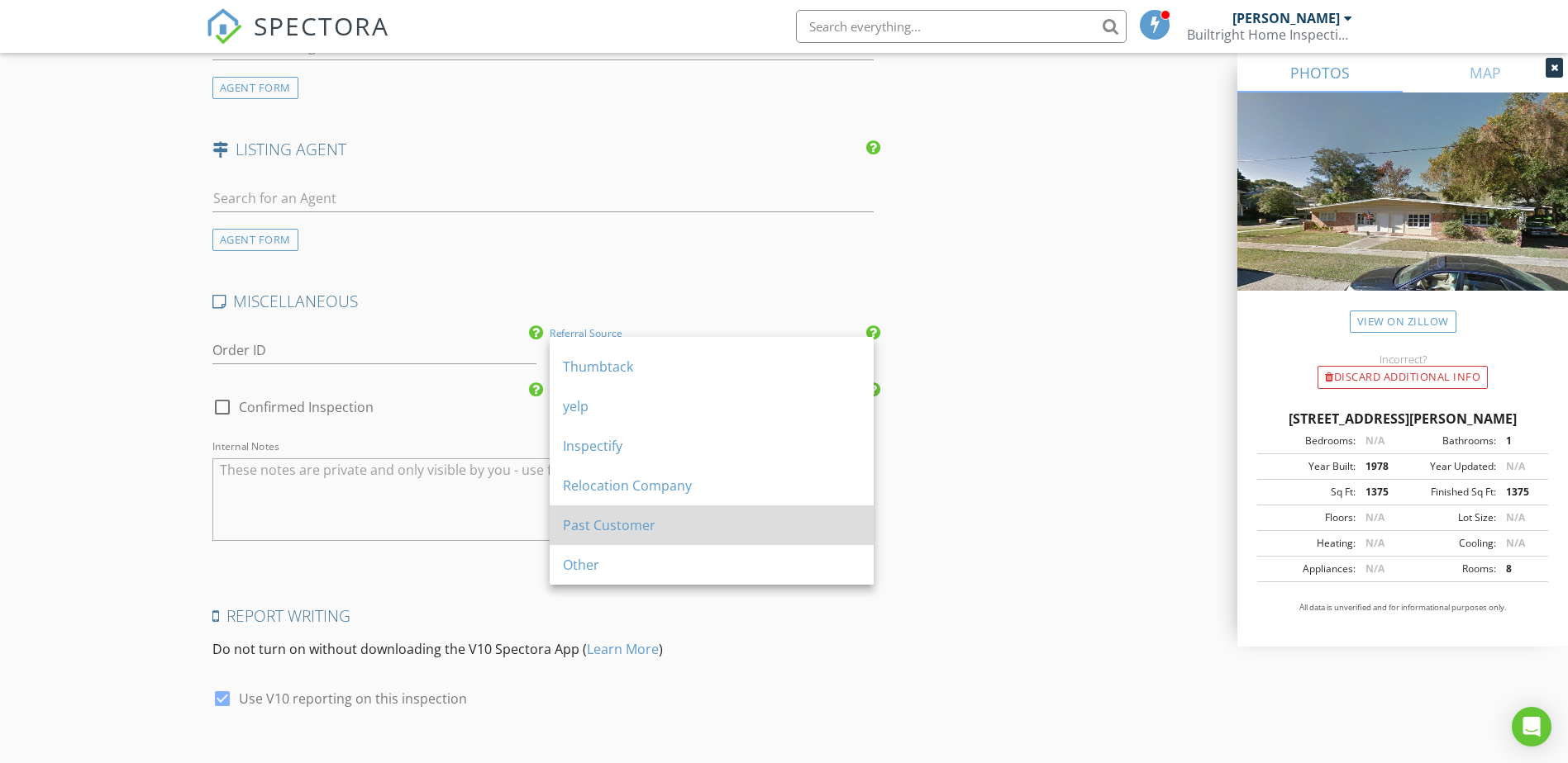
click at [604, 536] on div "Past Customer" at bounding box center [711, 525] width 298 height 39
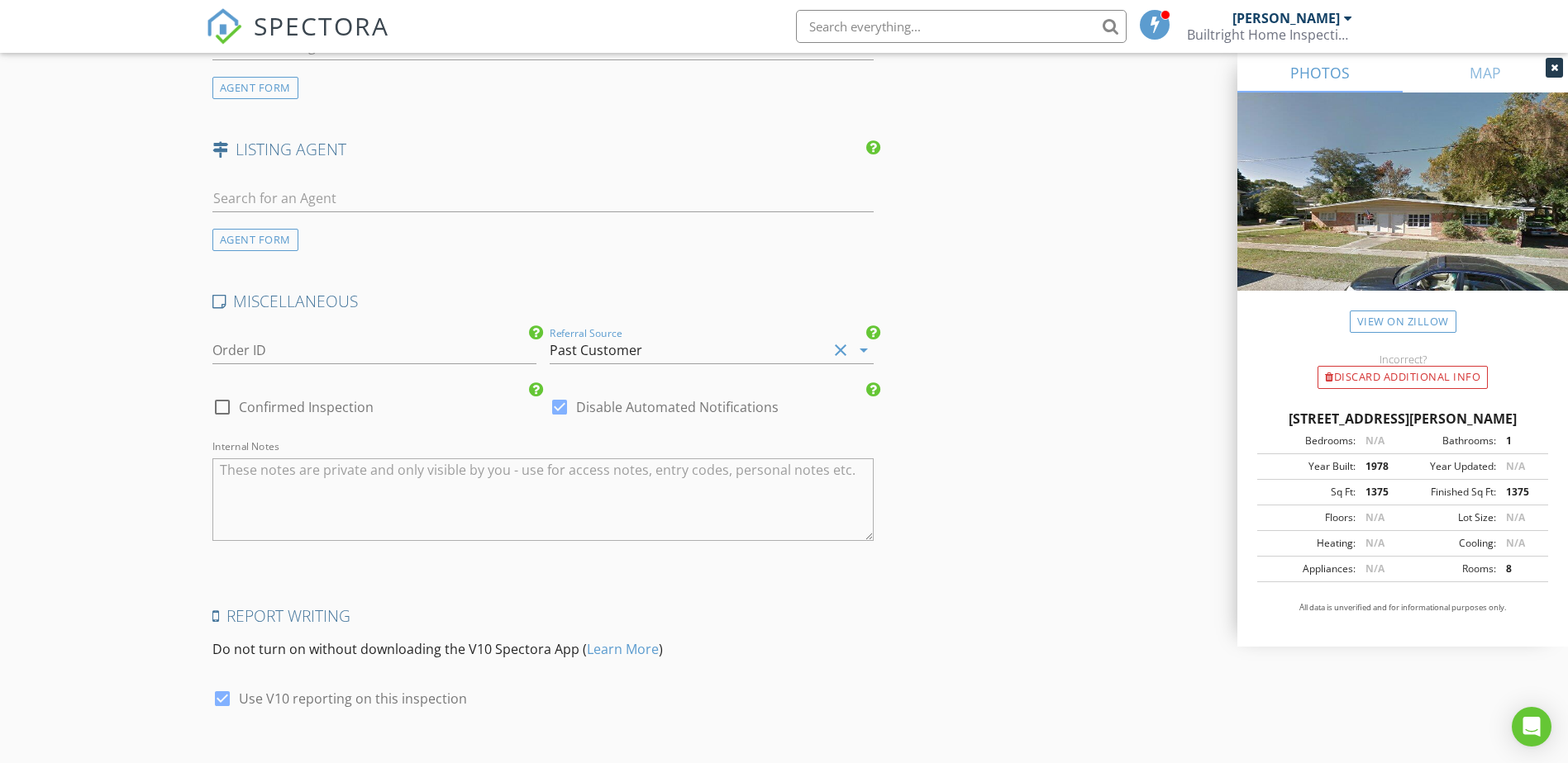
click at [223, 403] on div at bounding box center [222, 407] width 28 height 28
checkbox input "true"
click at [563, 403] on div at bounding box center [559, 407] width 28 height 28
checkbox input "false"
click at [336, 506] on textarea "Internal Notes" at bounding box center [543, 499] width 662 height 83
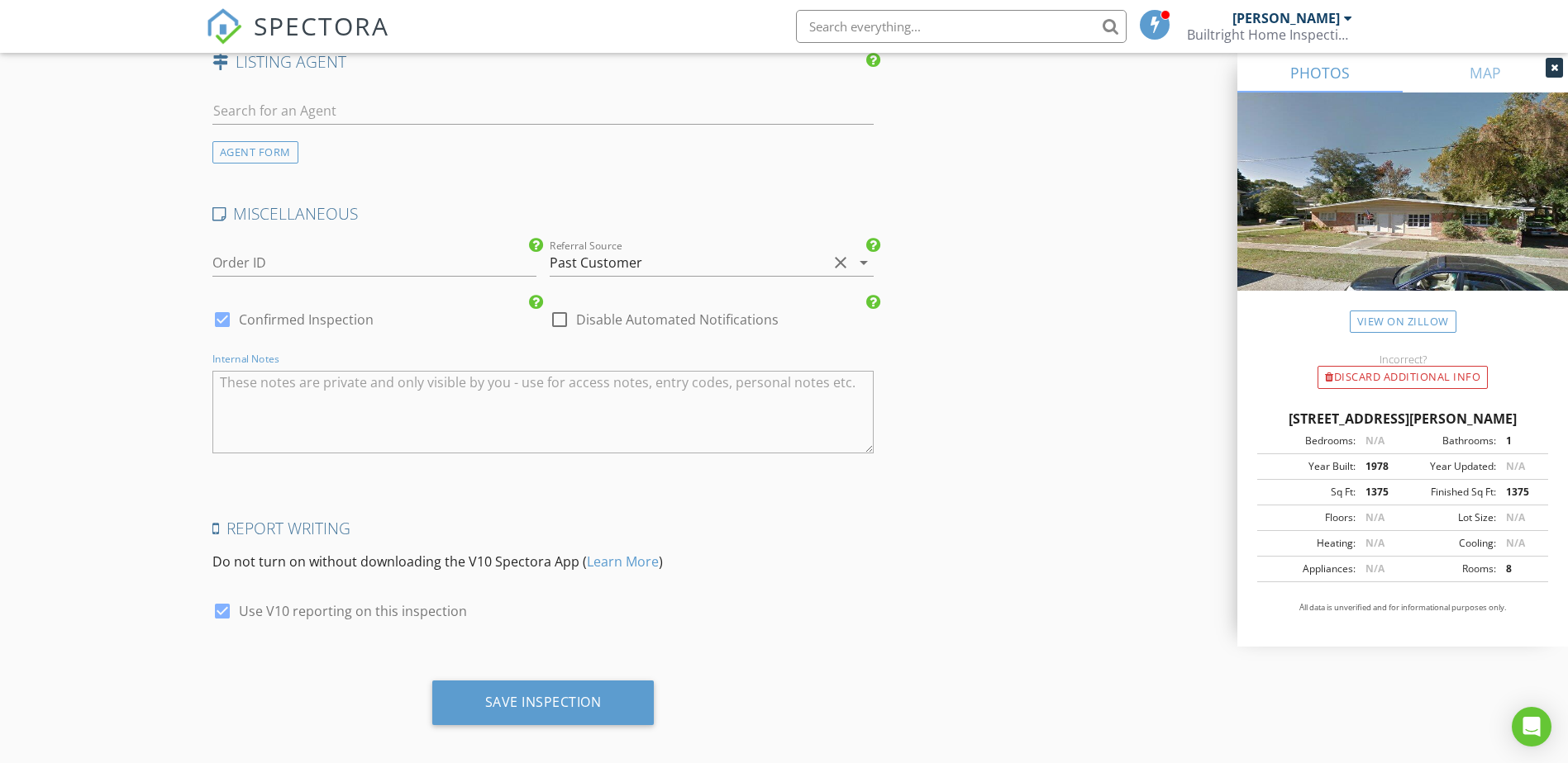
scroll to position [2415, 0]
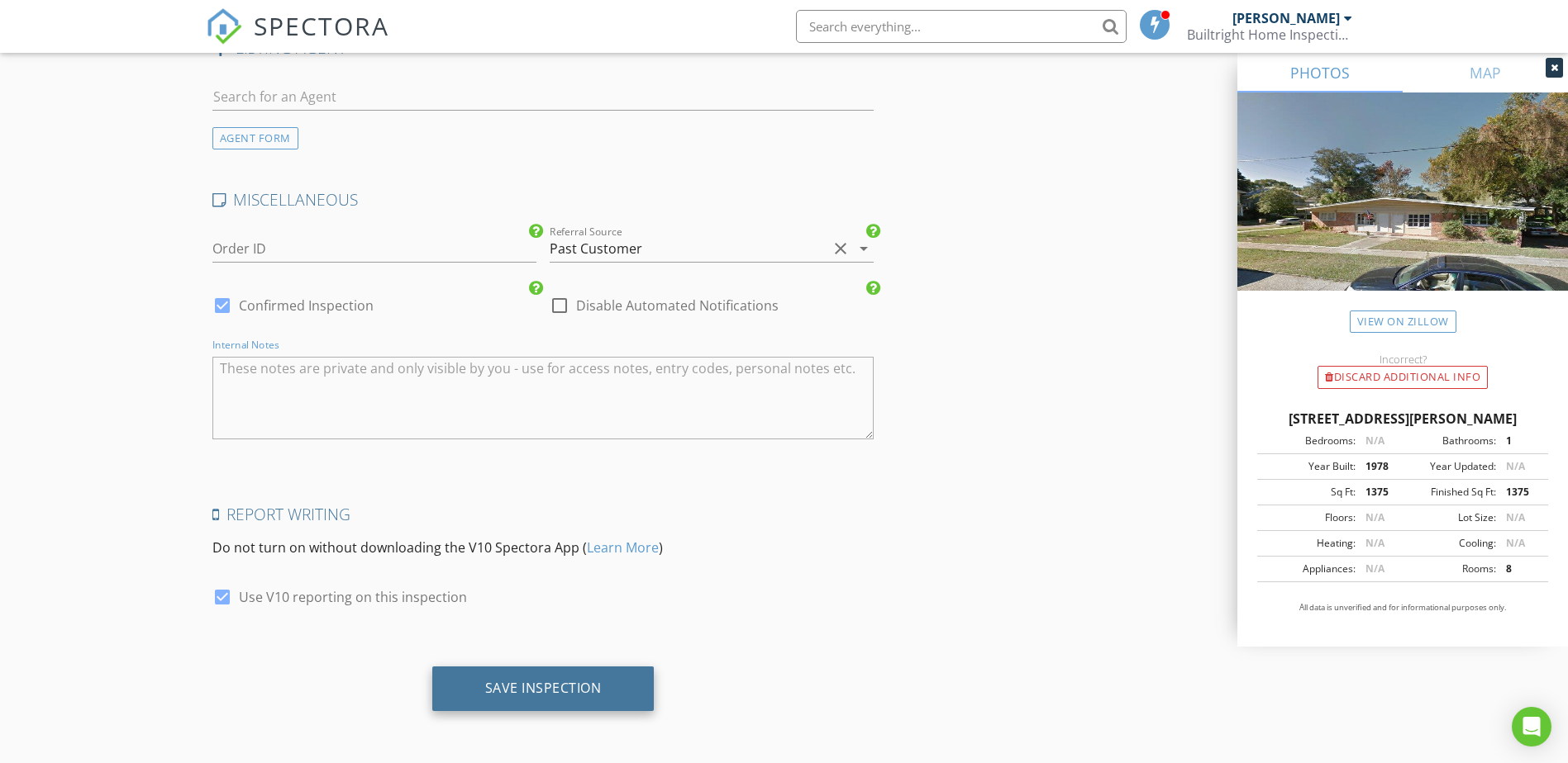
click at [553, 691] on div "Save Inspection" at bounding box center [543, 688] width 117 height 16
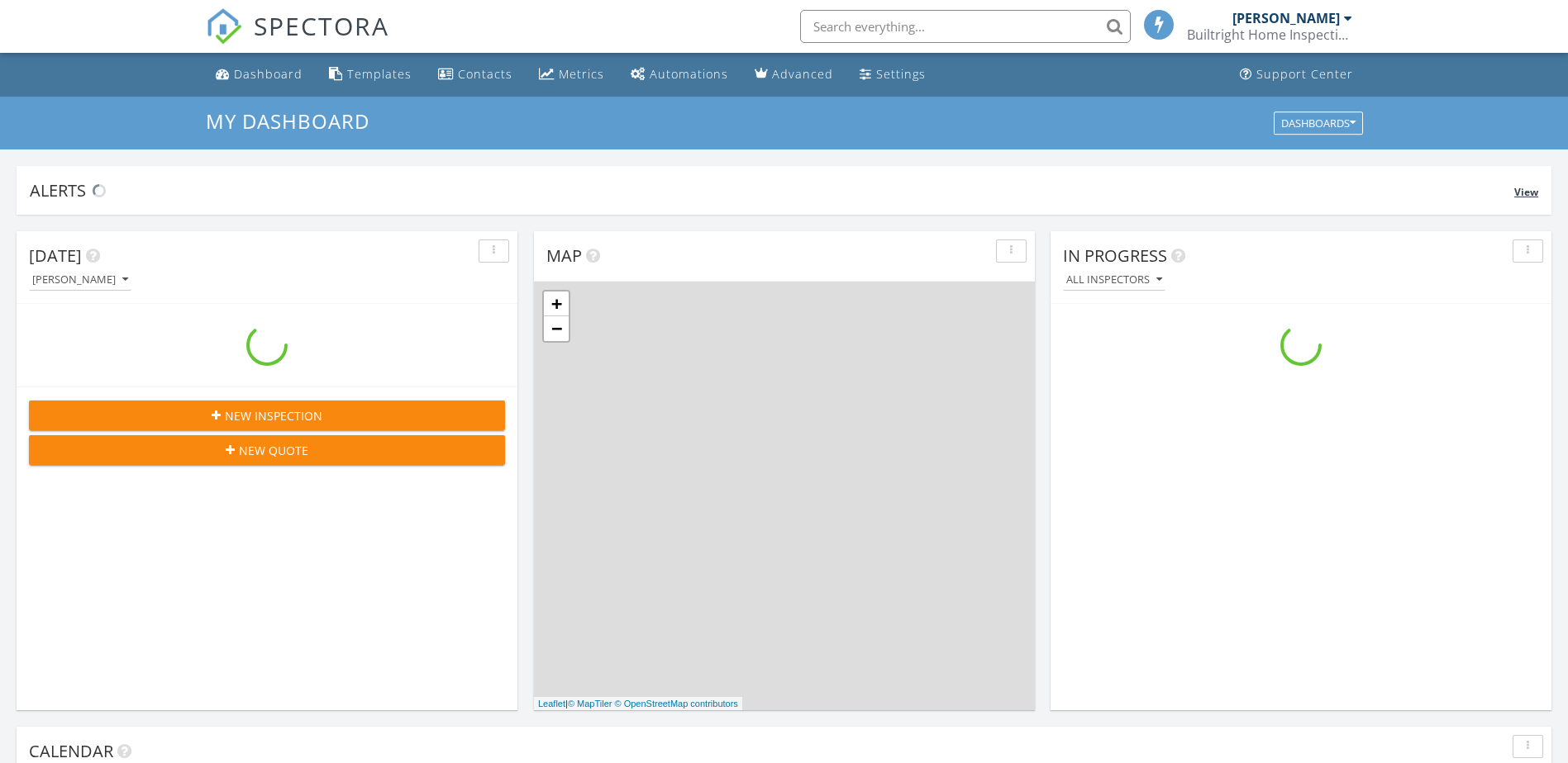
scroll to position [1529, 1594]
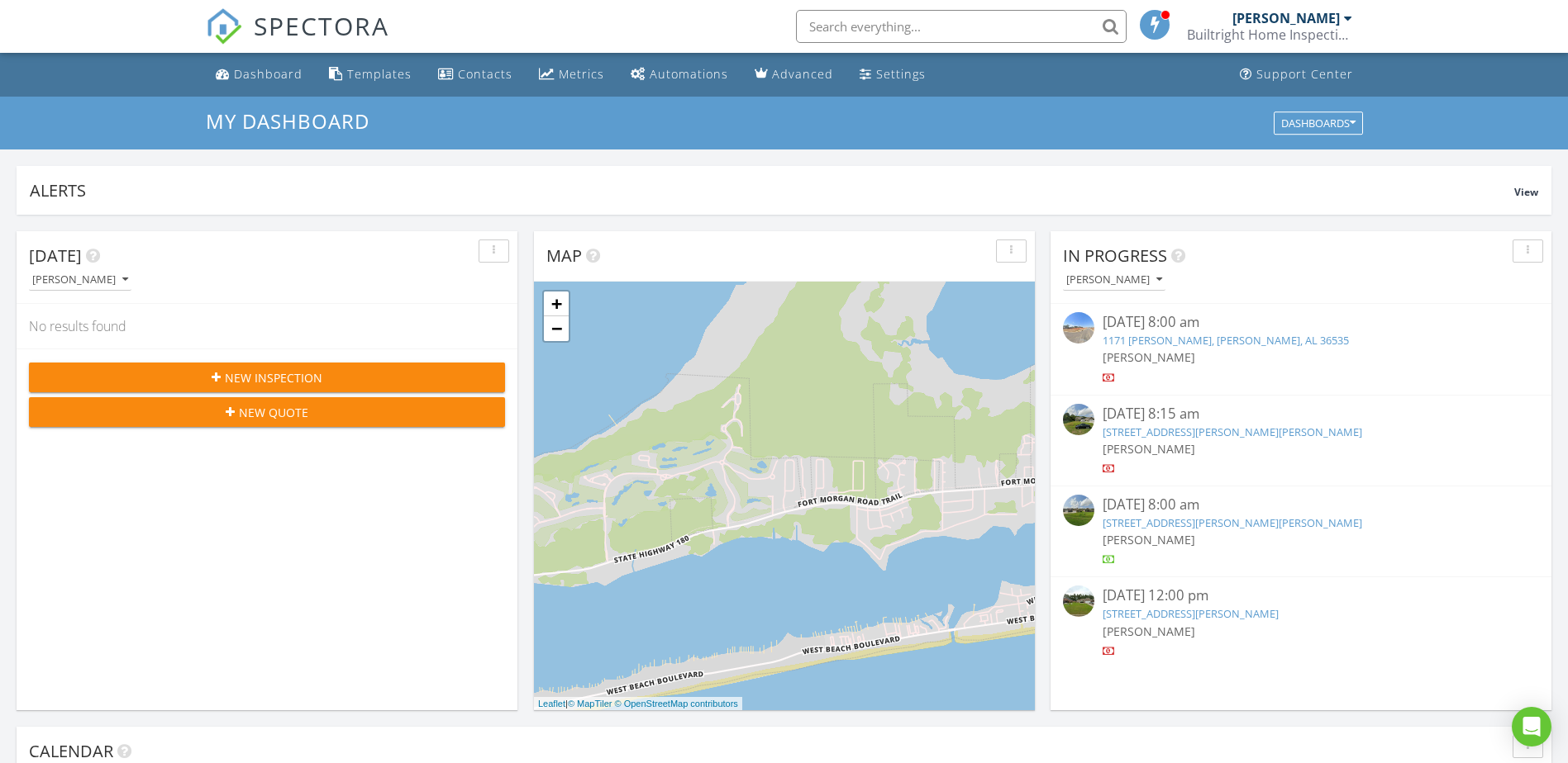
click at [883, 24] on input "text" at bounding box center [962, 26] width 331 height 33
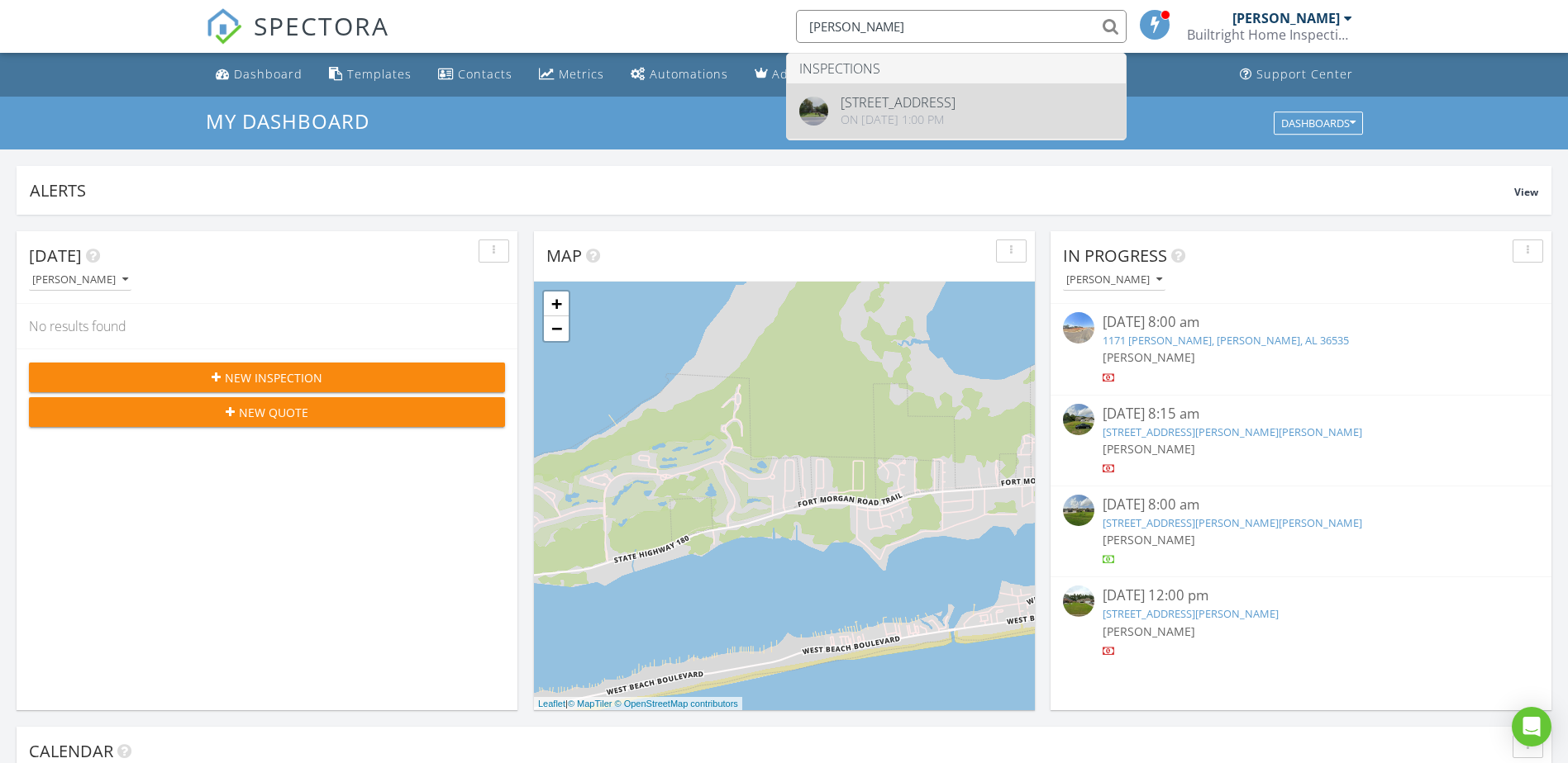
type input "[PERSON_NAME]"
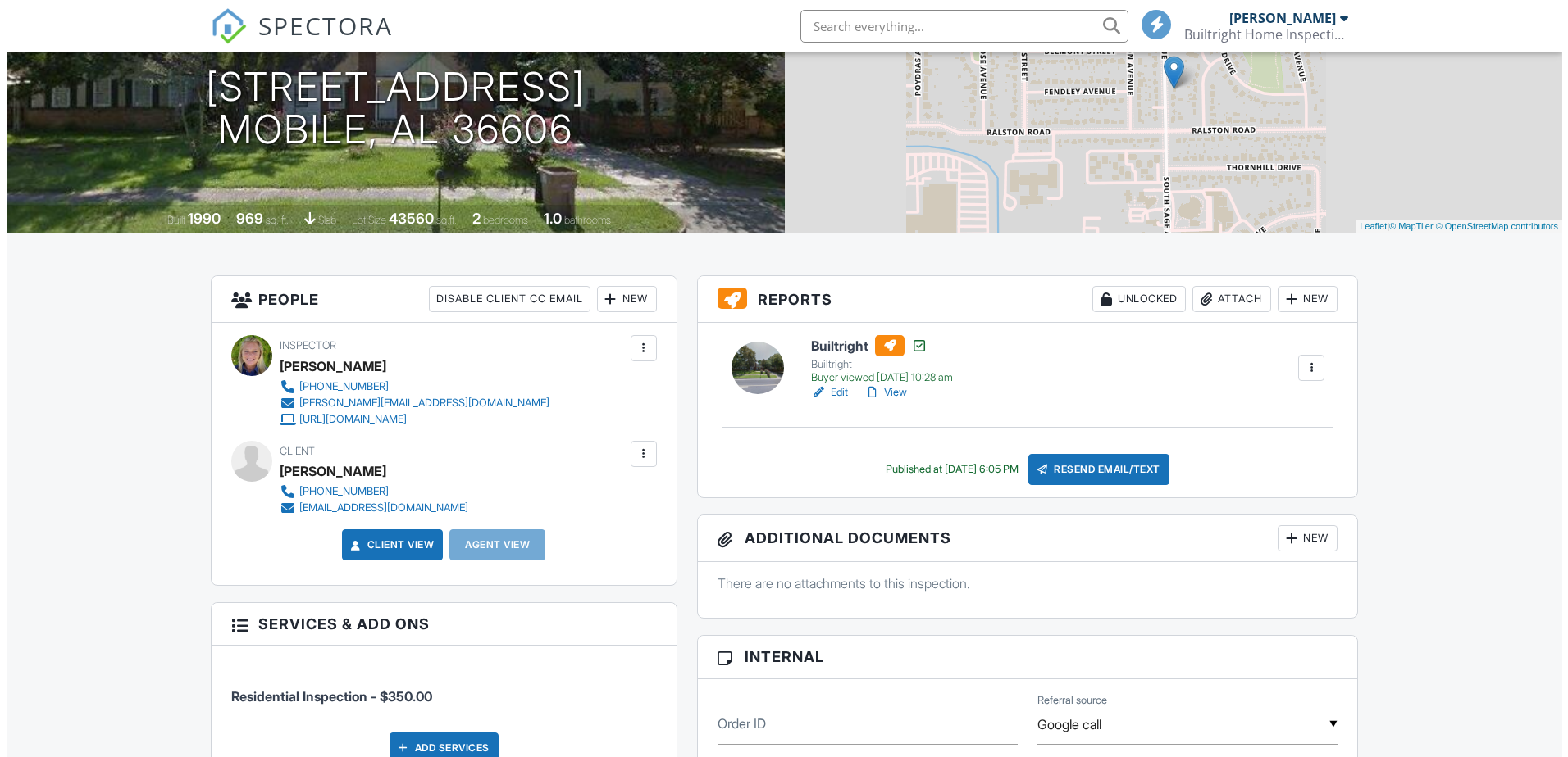
scroll to position [246, 0]
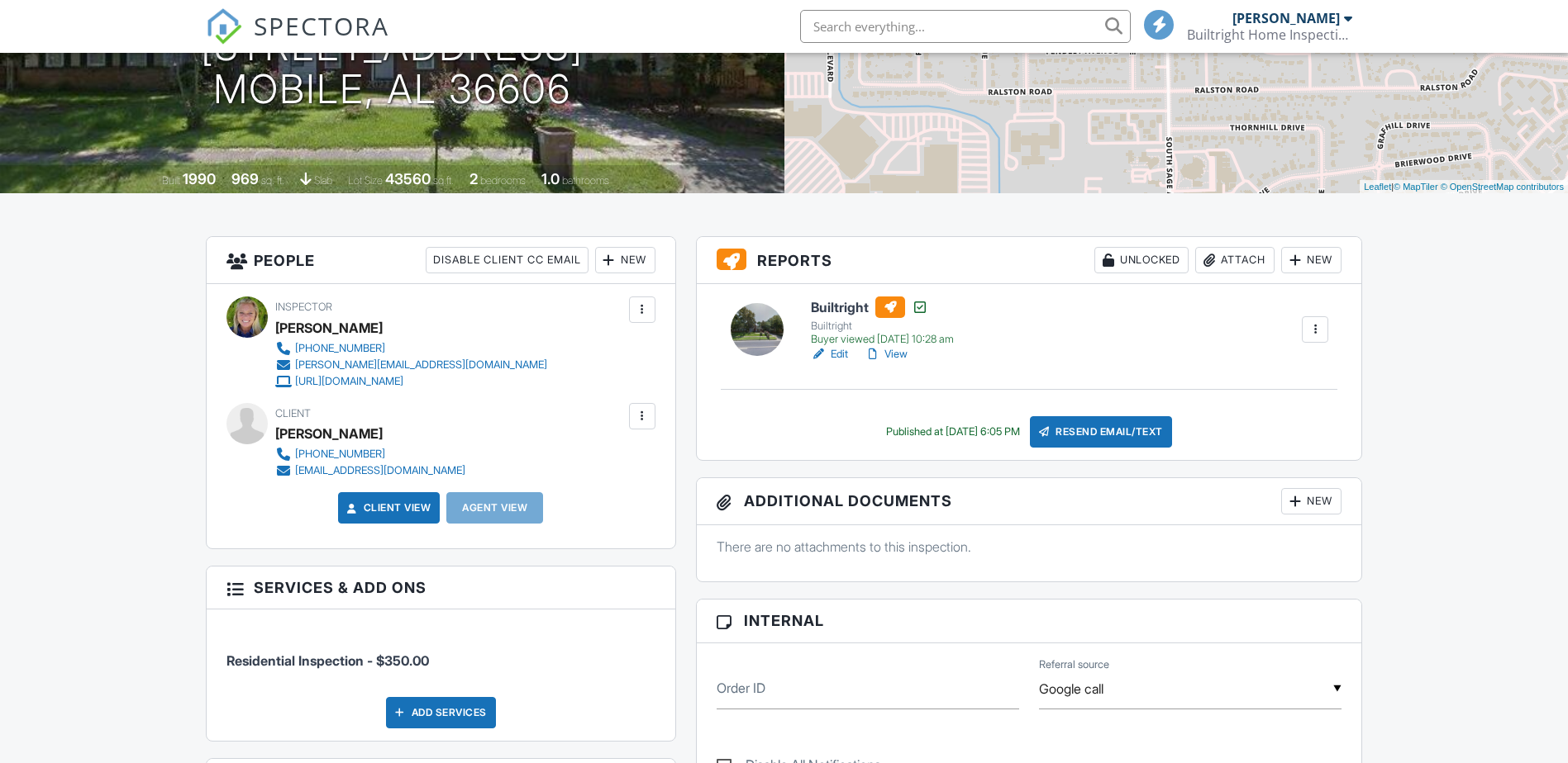
click at [646, 414] on div at bounding box center [642, 416] width 16 height 16
click at [579, 455] on li "Edit" at bounding box center [553, 466] width 184 height 41
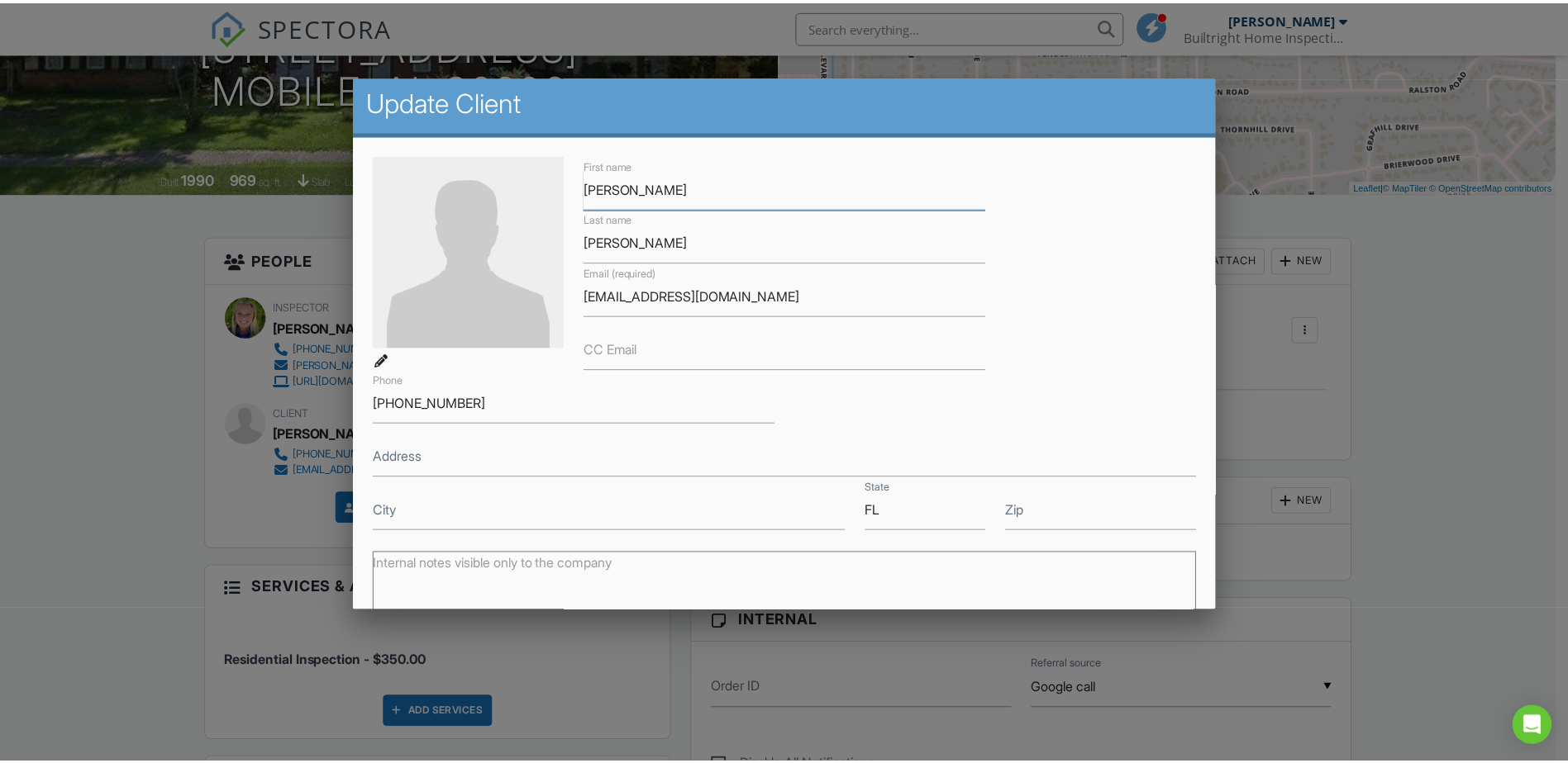
scroll to position [0, 0]
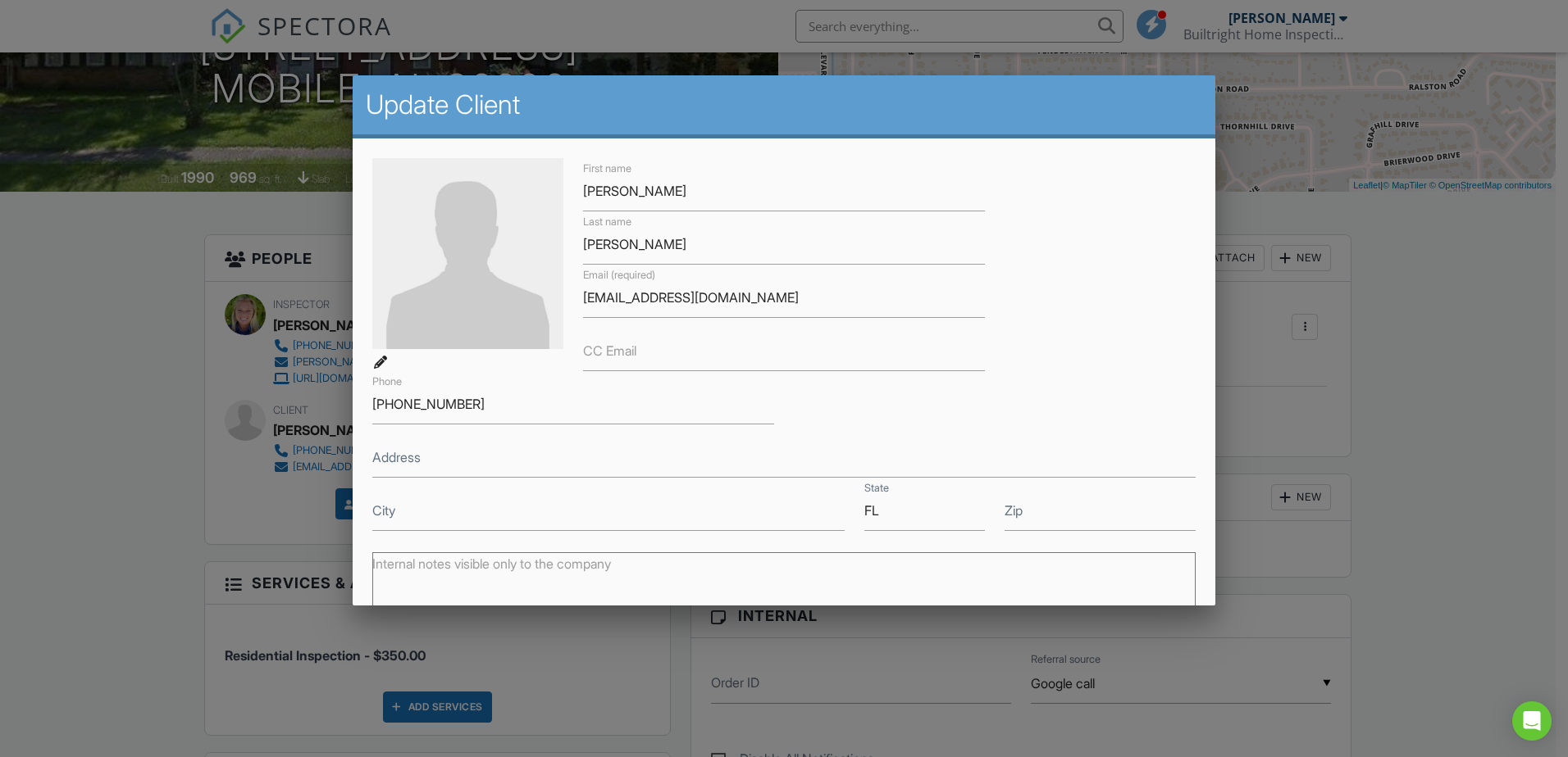
click at [1357, 379] on div at bounding box center [784, 390] width 1568 height 946
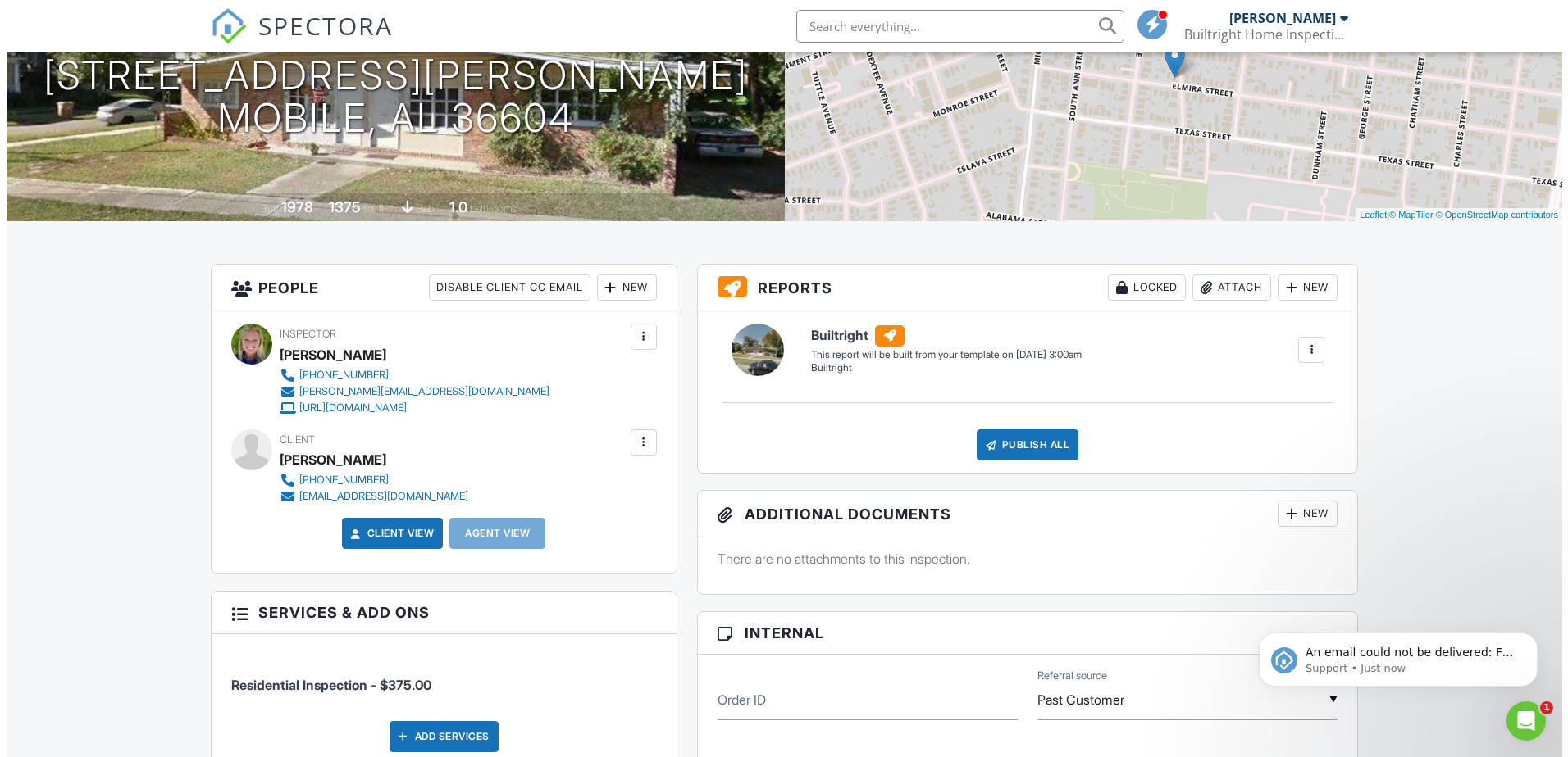
scroll to position [246, 0]
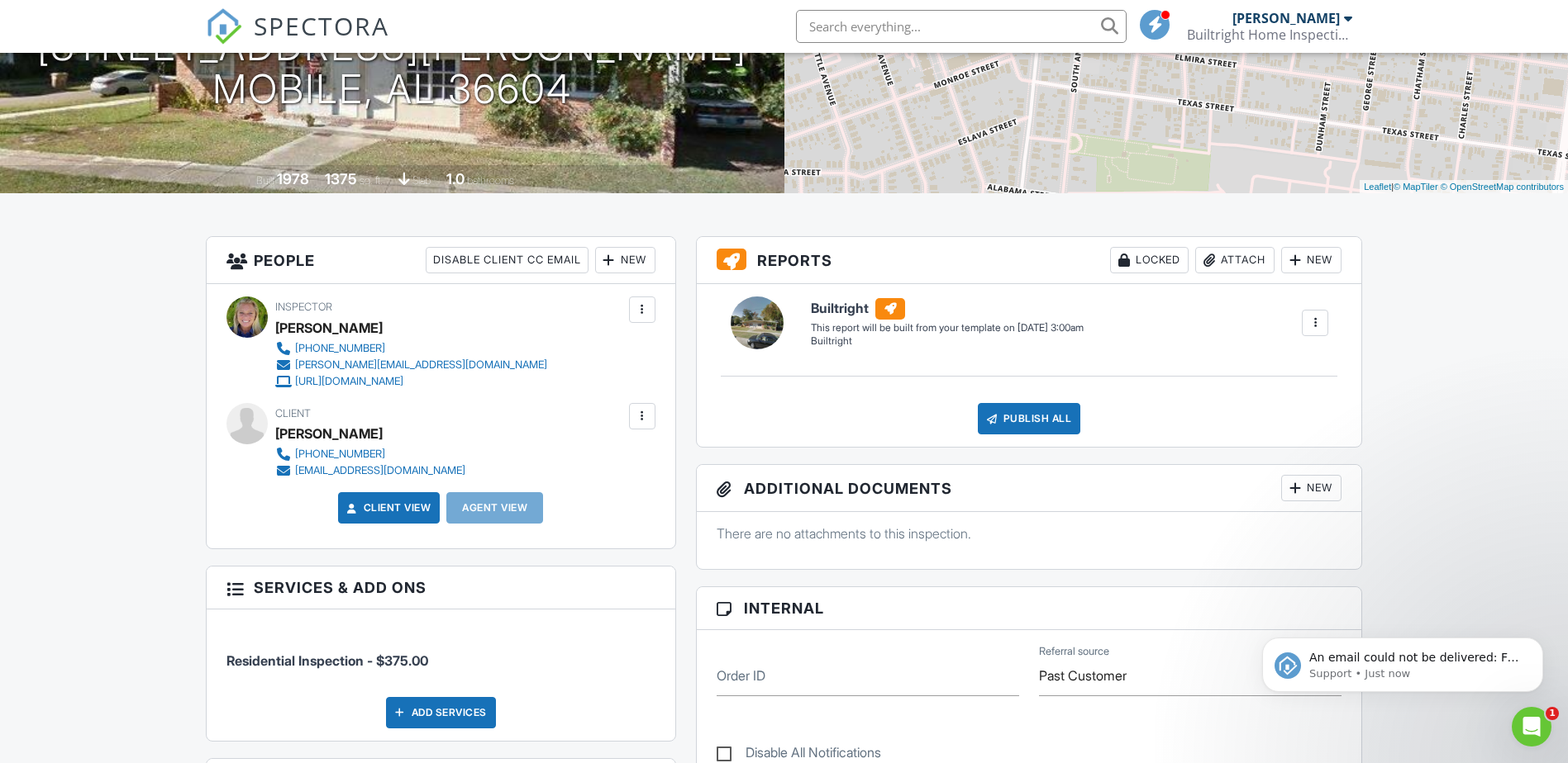
click at [653, 420] on div at bounding box center [642, 416] width 26 height 26
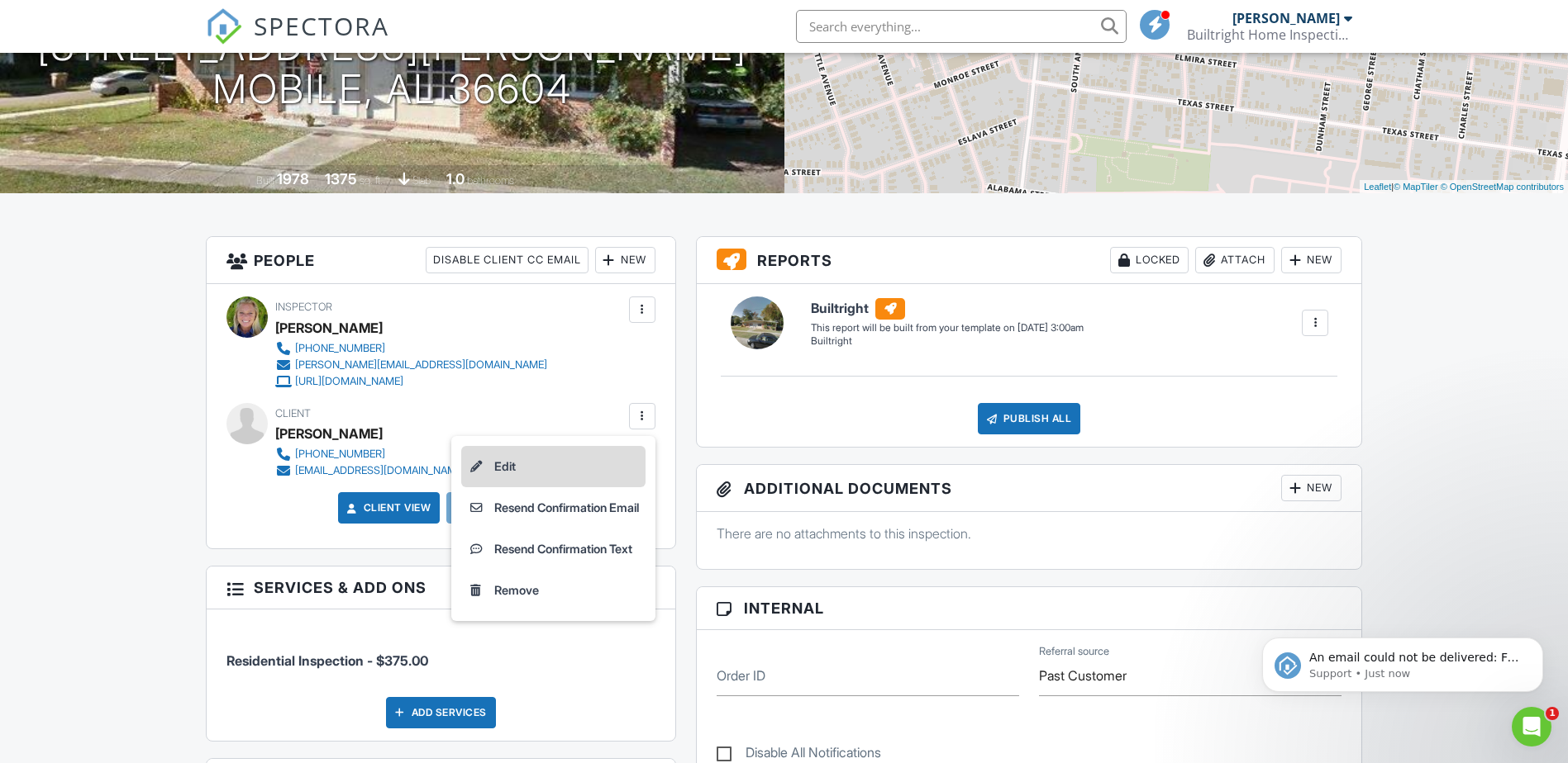
click at [566, 471] on li "Edit" at bounding box center [553, 466] width 184 height 41
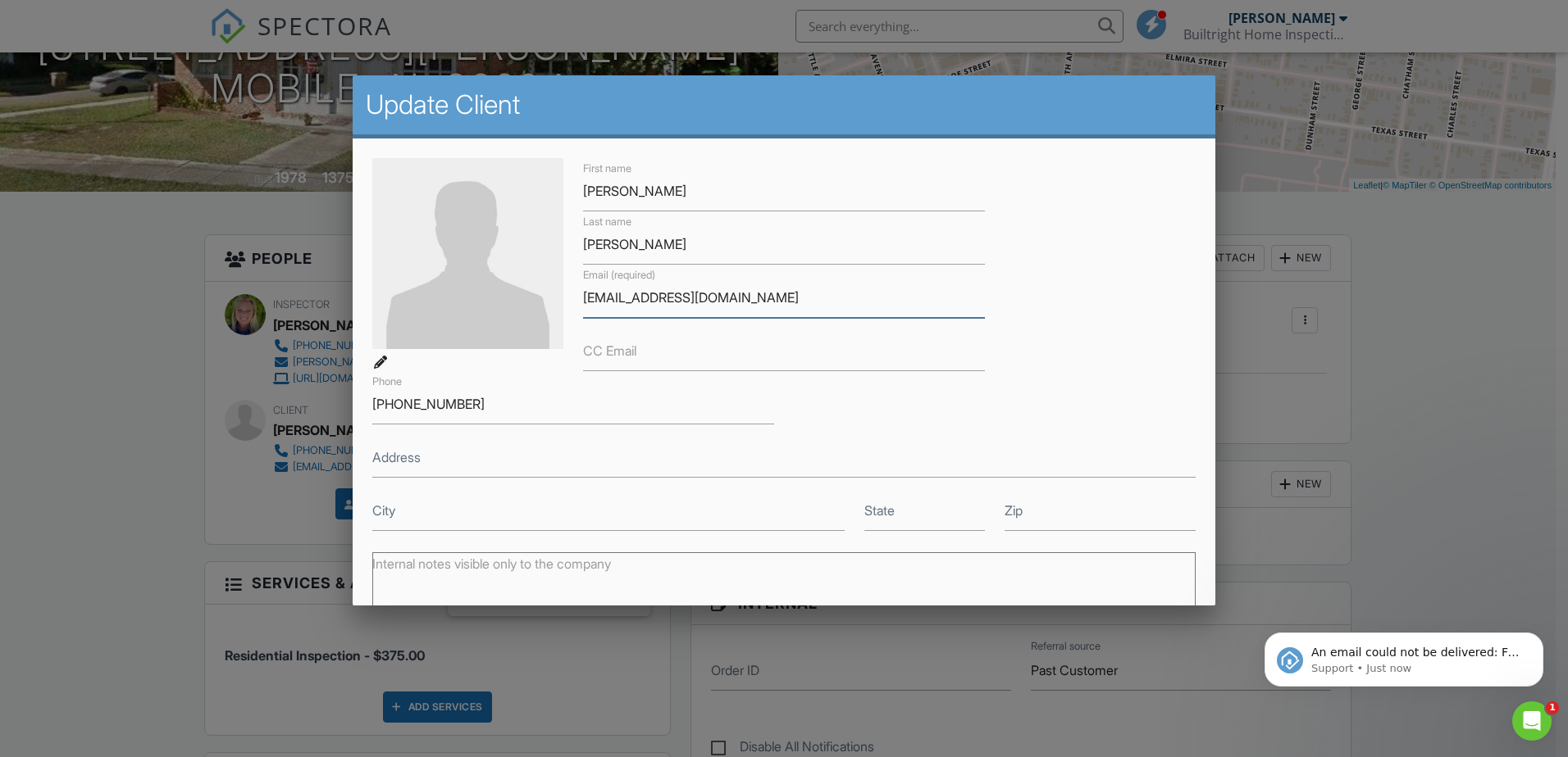
click at [677, 297] on input "morganrharland@gmail.com" at bounding box center [784, 298] width 402 height 40
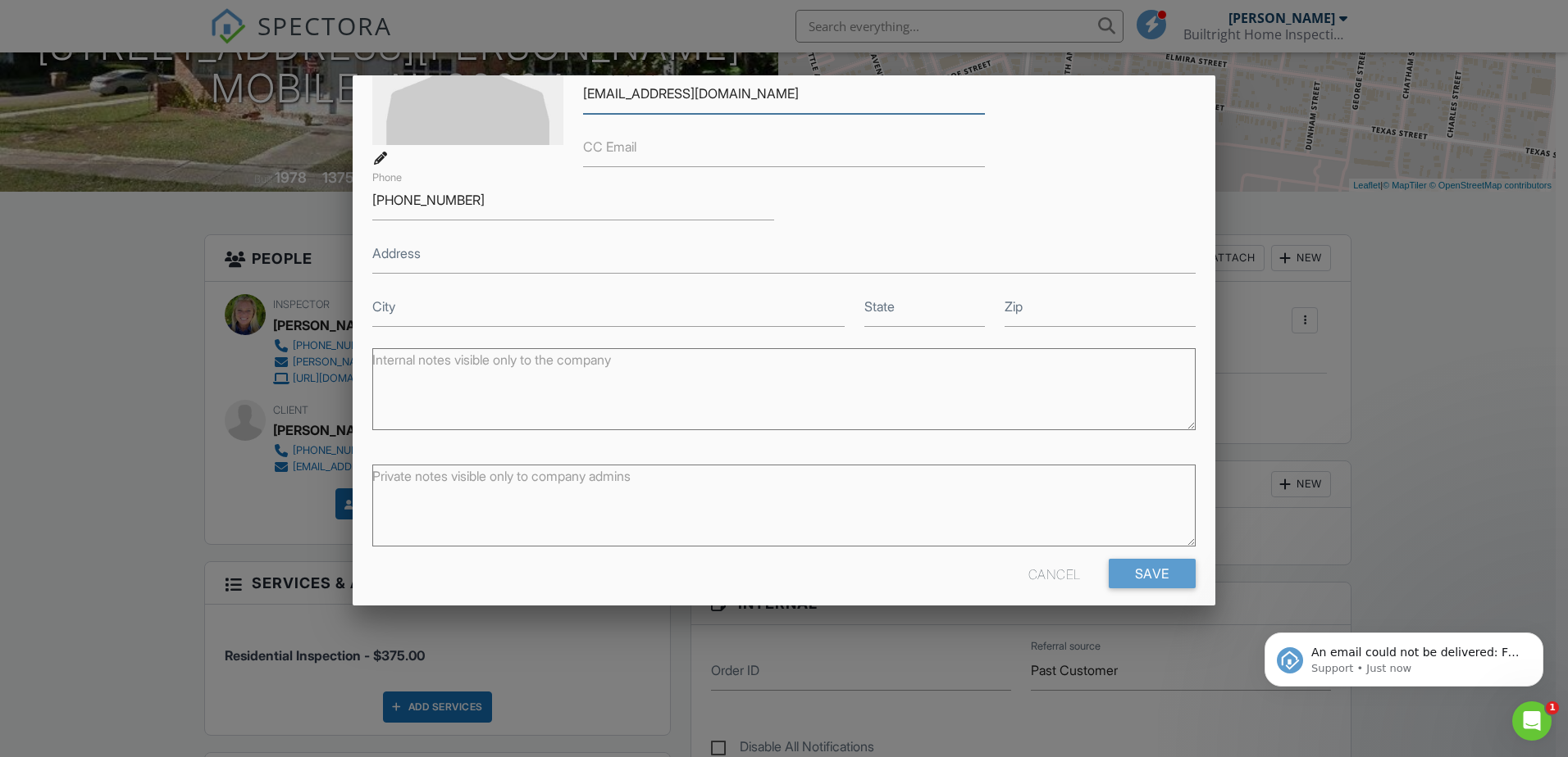
scroll to position [219, 0]
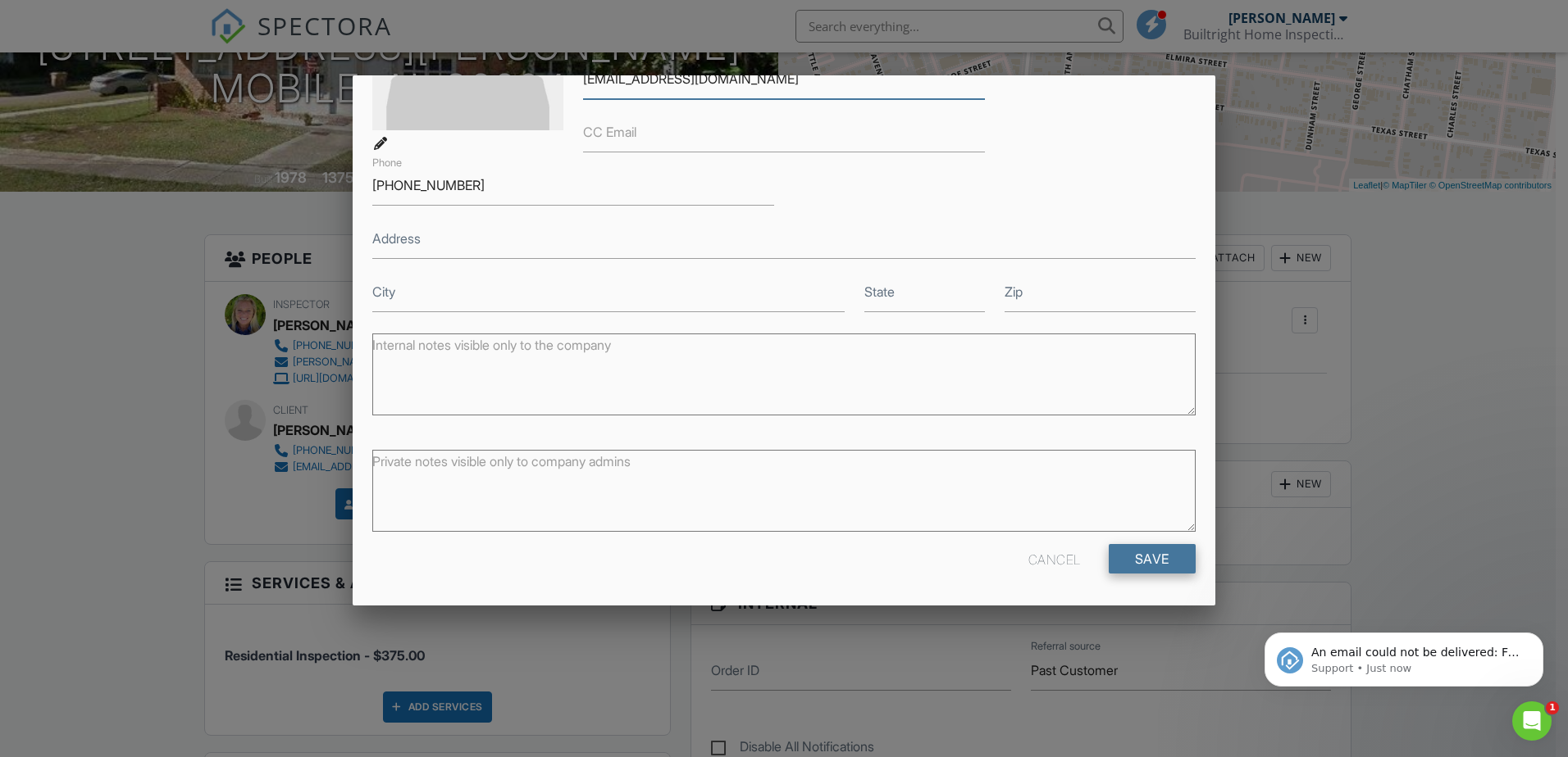
type input "morganrharlan@gmail.com"
click at [1117, 563] on input "Save" at bounding box center [1152, 559] width 87 height 30
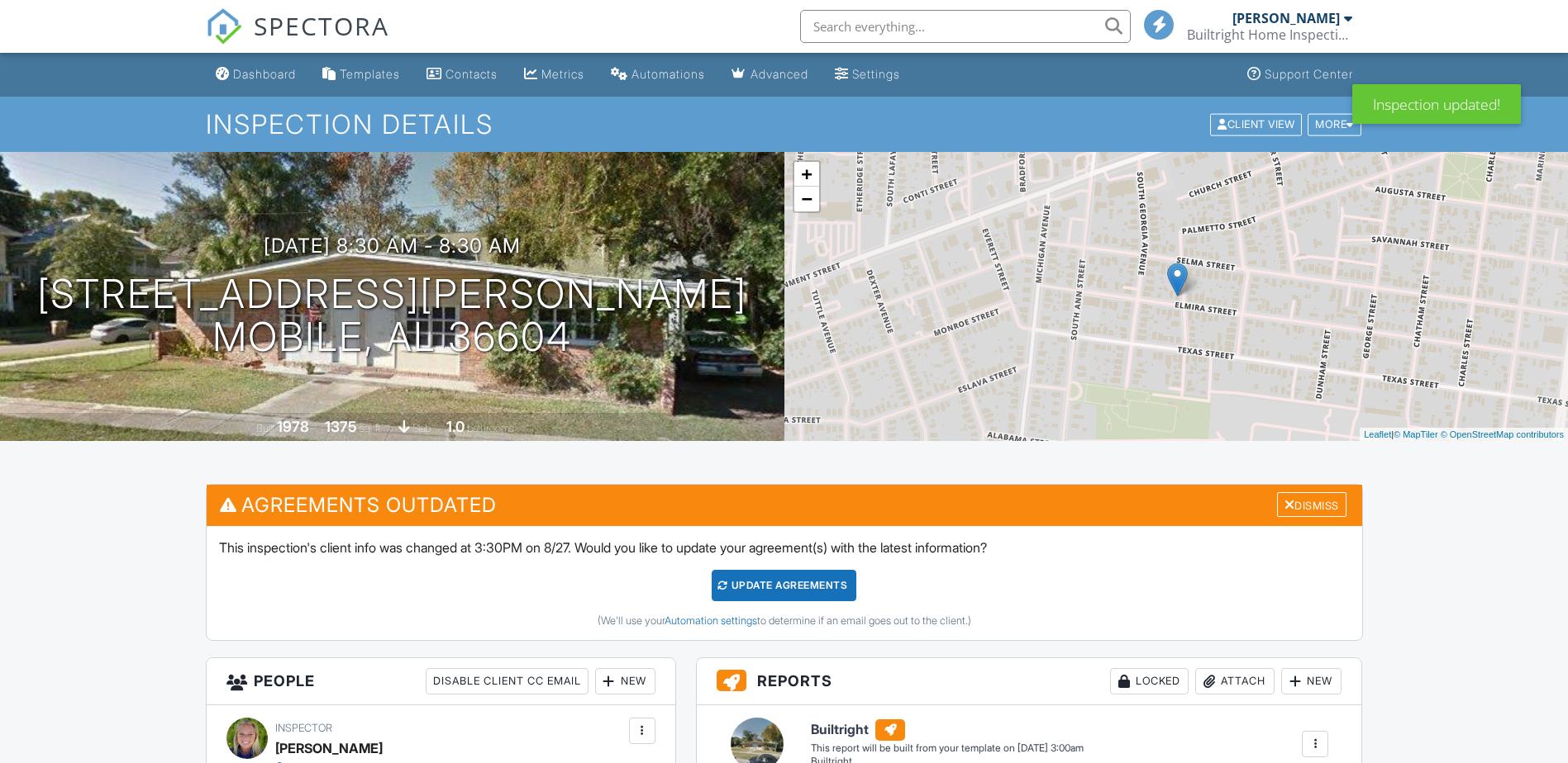
click at [799, 579] on div "Update Agreements" at bounding box center [784, 586] width 144 height 31
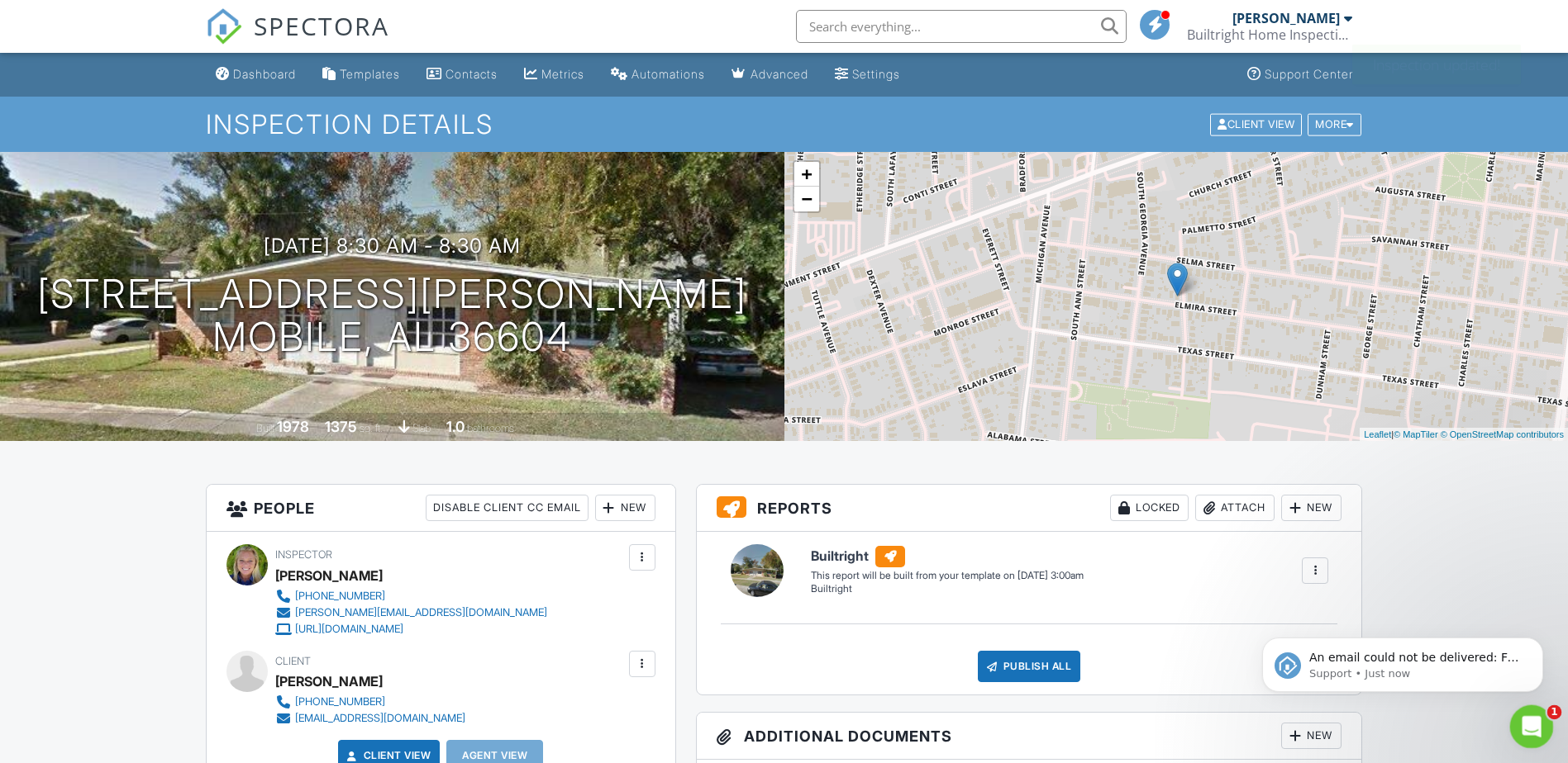
click at [1527, 734] on icon "Open Intercom Messenger" at bounding box center [1530, 725] width 27 height 27
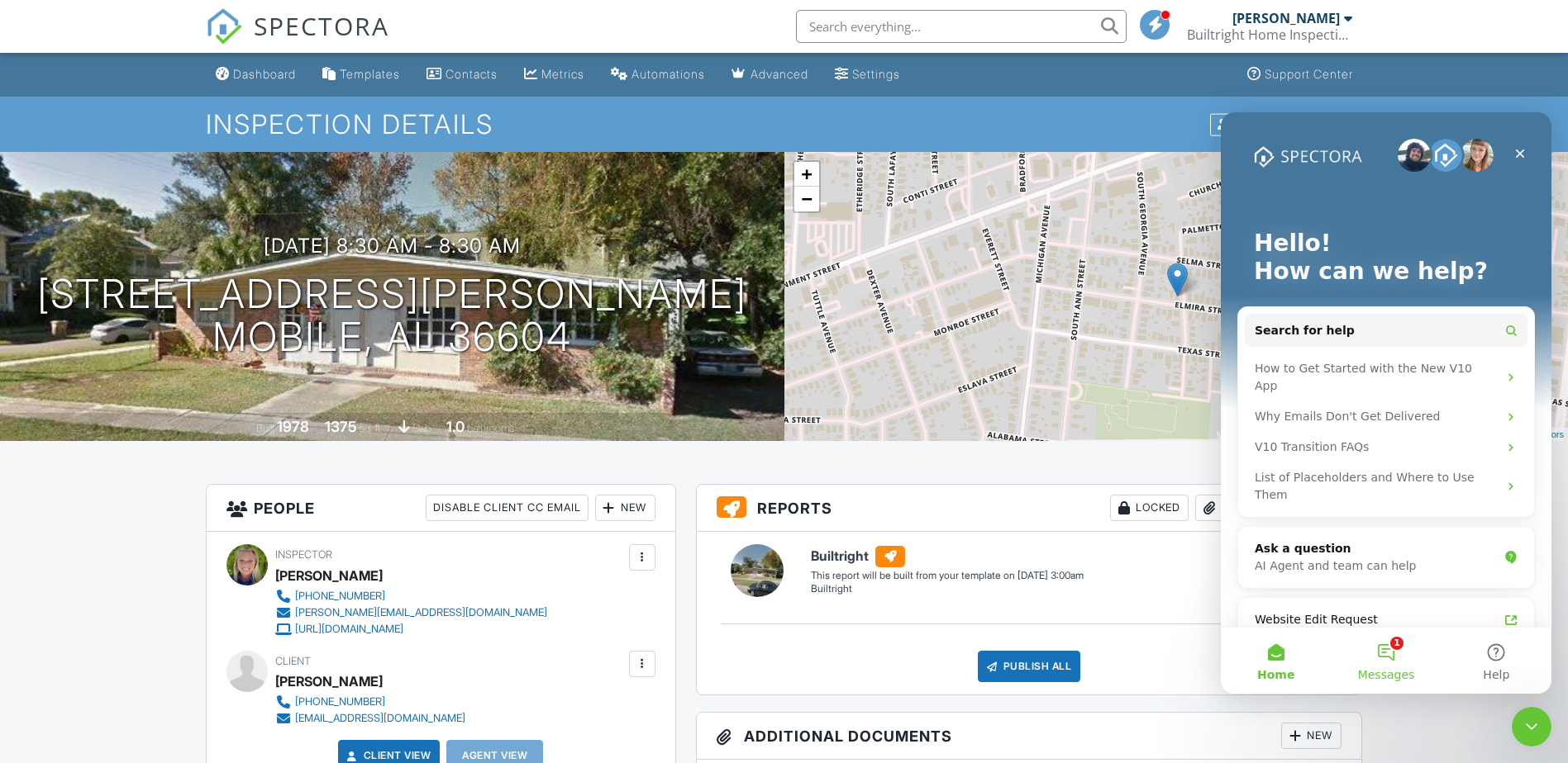
click at [1389, 643] on button "1 Messages" at bounding box center [1385, 661] width 110 height 66
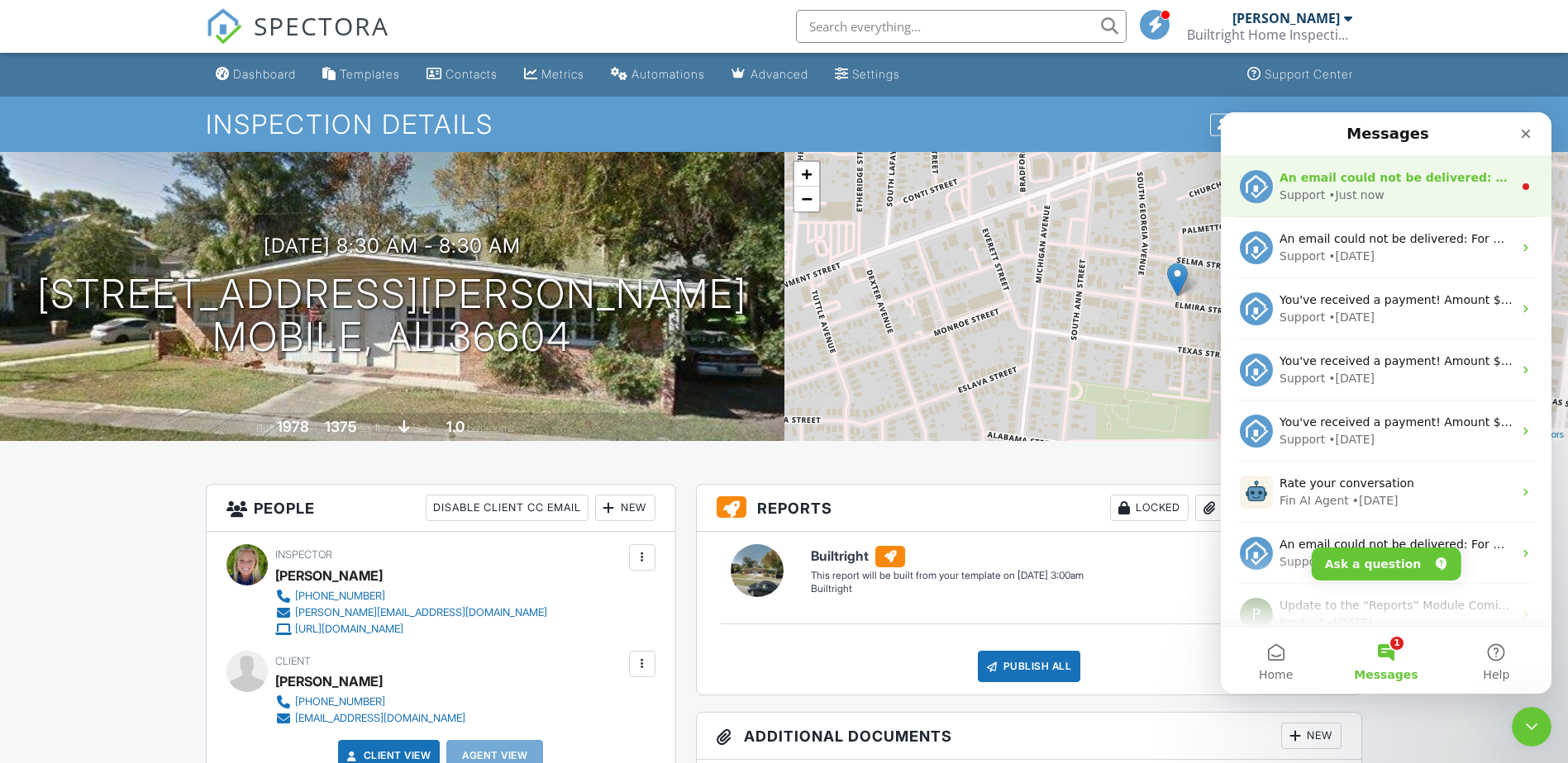
click at [1373, 187] on div "• Just now" at bounding box center [1356, 195] width 56 height 17
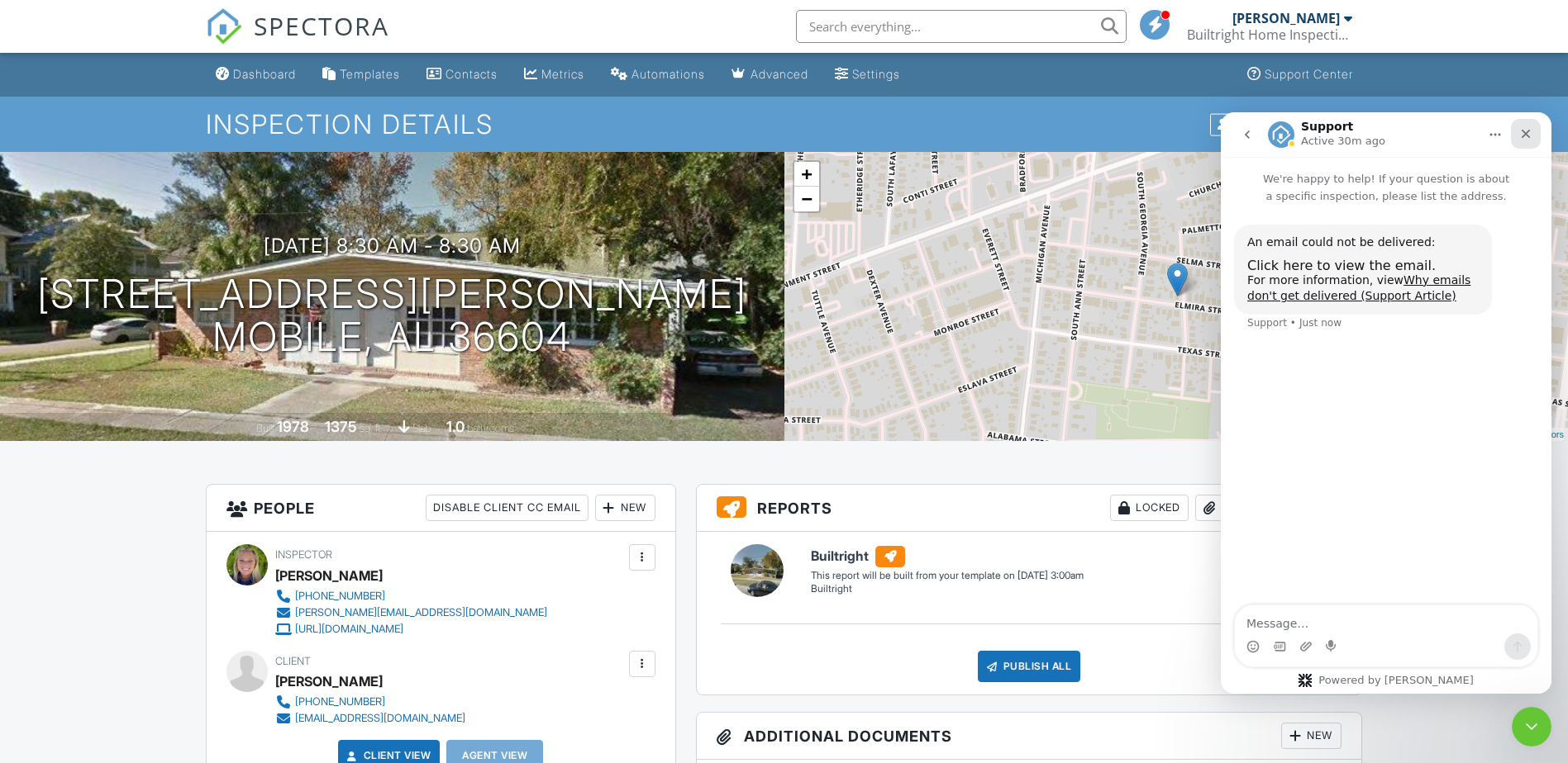
click at [1521, 127] on icon "Close" at bounding box center [1526, 133] width 13 height 13
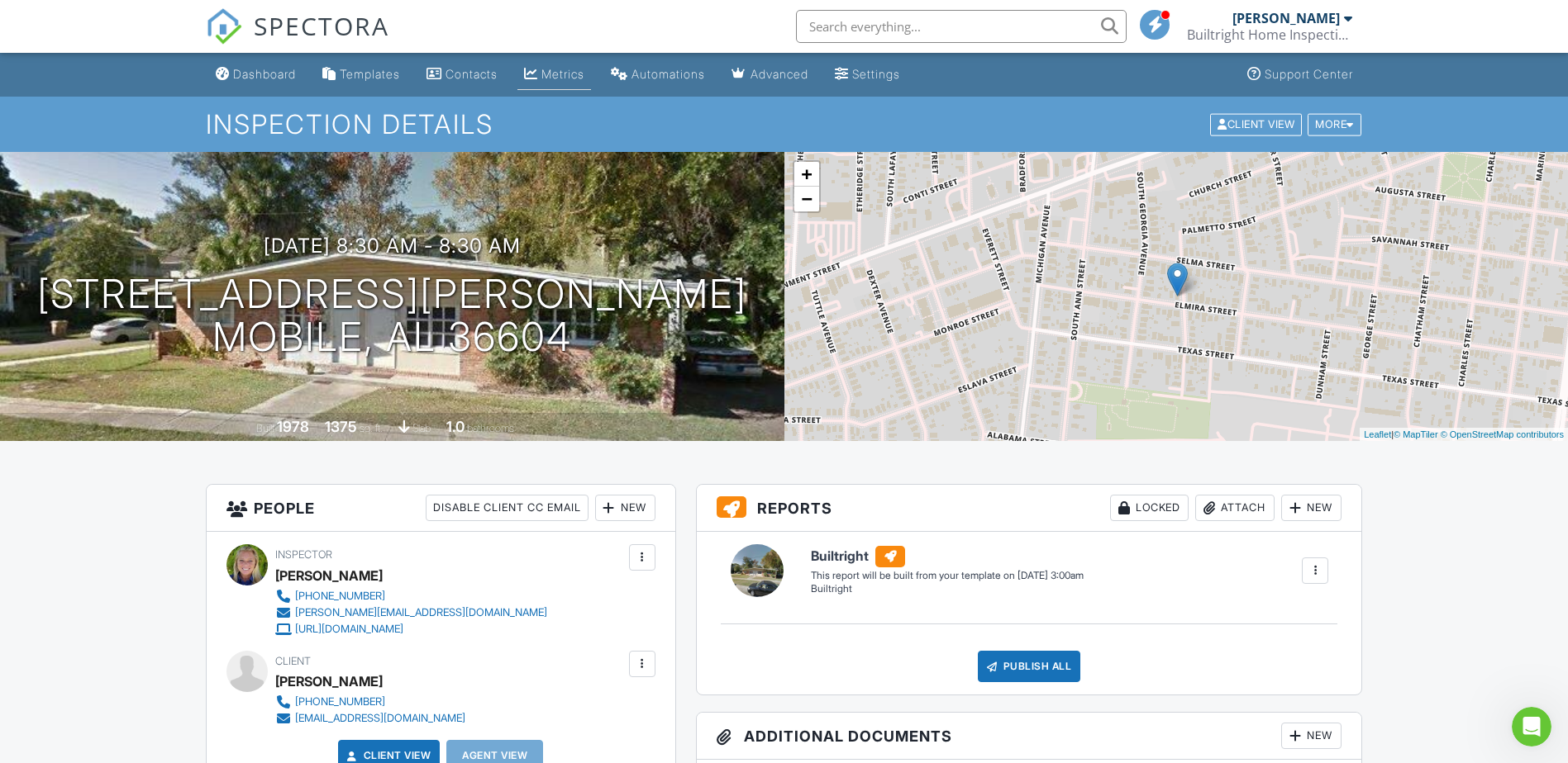
click at [544, 64] on link "Metrics" at bounding box center [554, 74] width 74 height 30
